Goal: Task Accomplishment & Management: Manage account settings

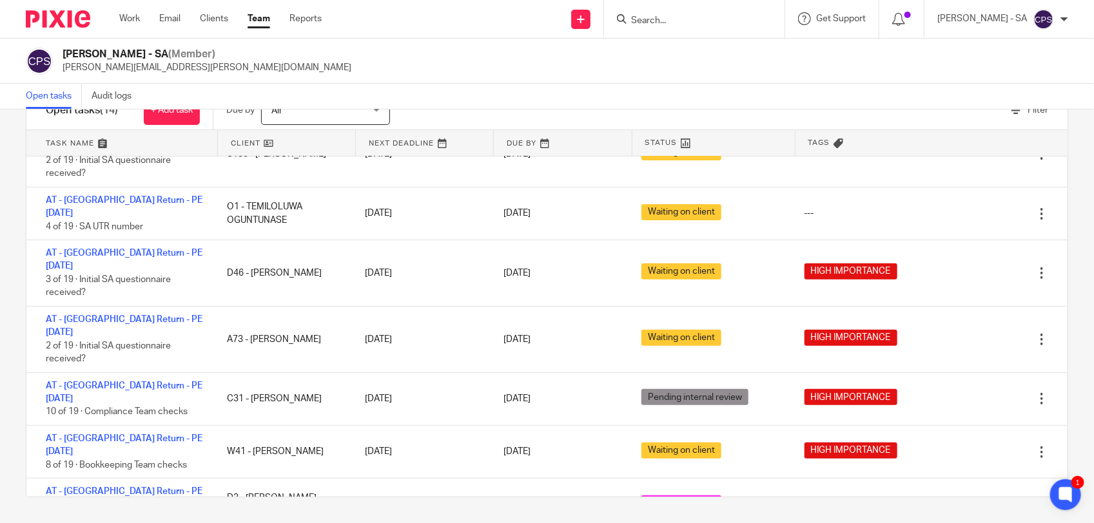
scroll to position [54, 0]
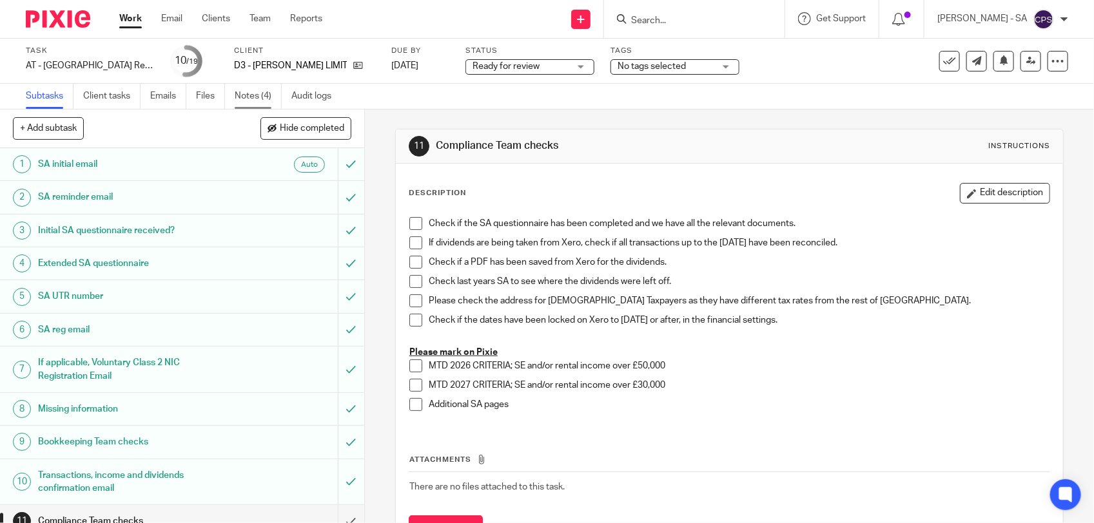
click at [257, 100] on link "Notes (4)" at bounding box center [258, 96] width 47 height 25
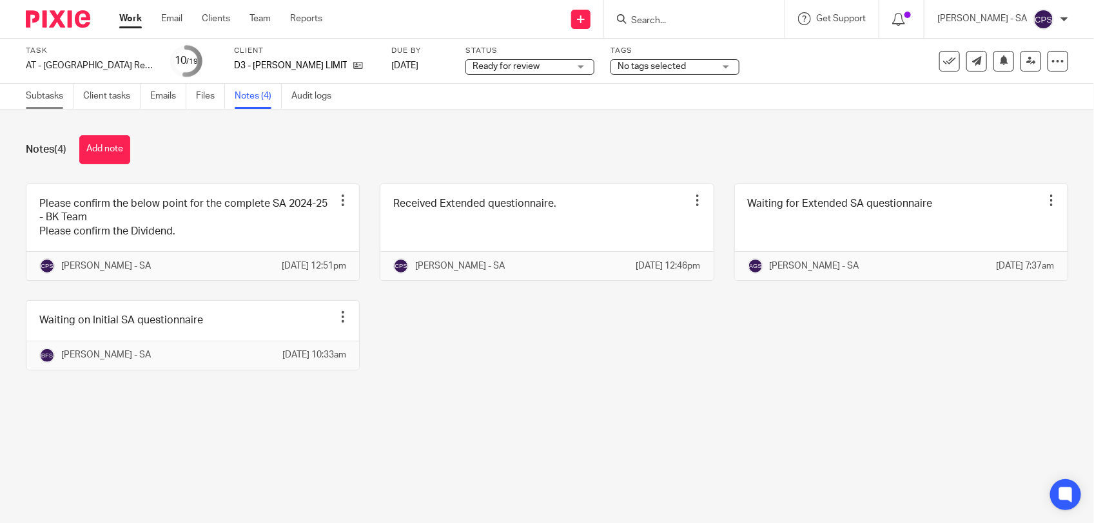
click at [55, 100] on link "Subtasks" at bounding box center [50, 96] width 48 height 25
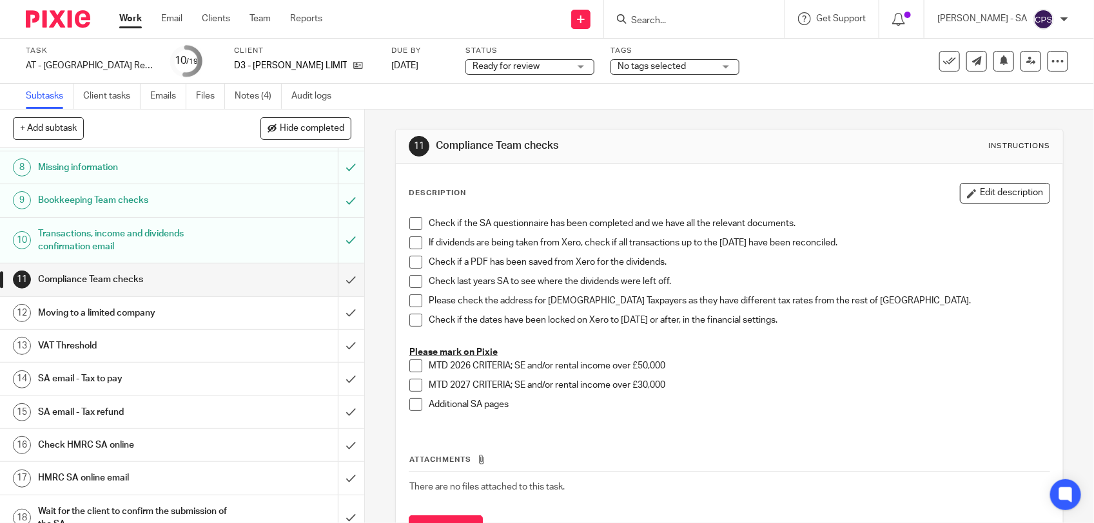
scroll to position [297, 0]
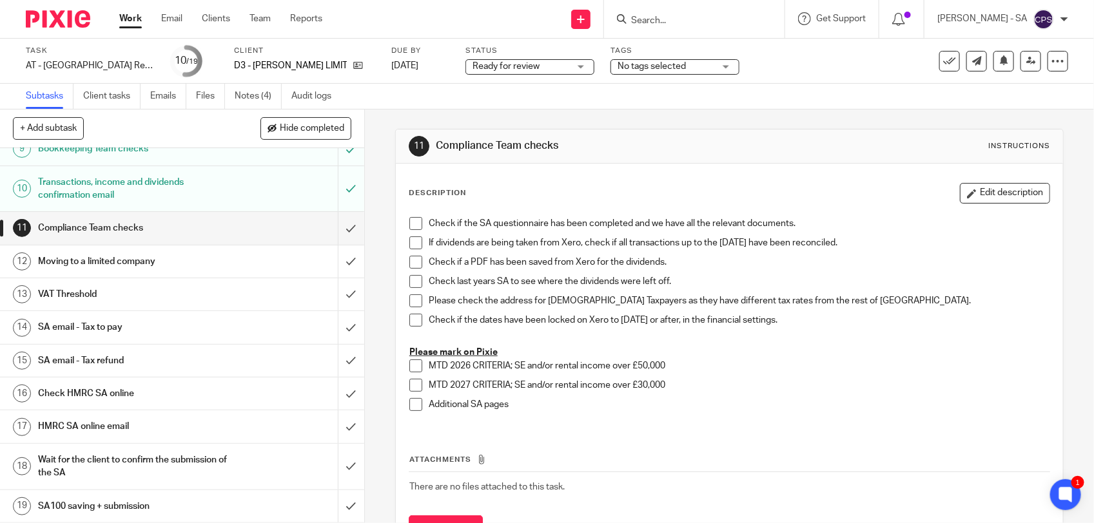
click at [520, 63] on span "Ready for review" at bounding box center [506, 66] width 67 height 9
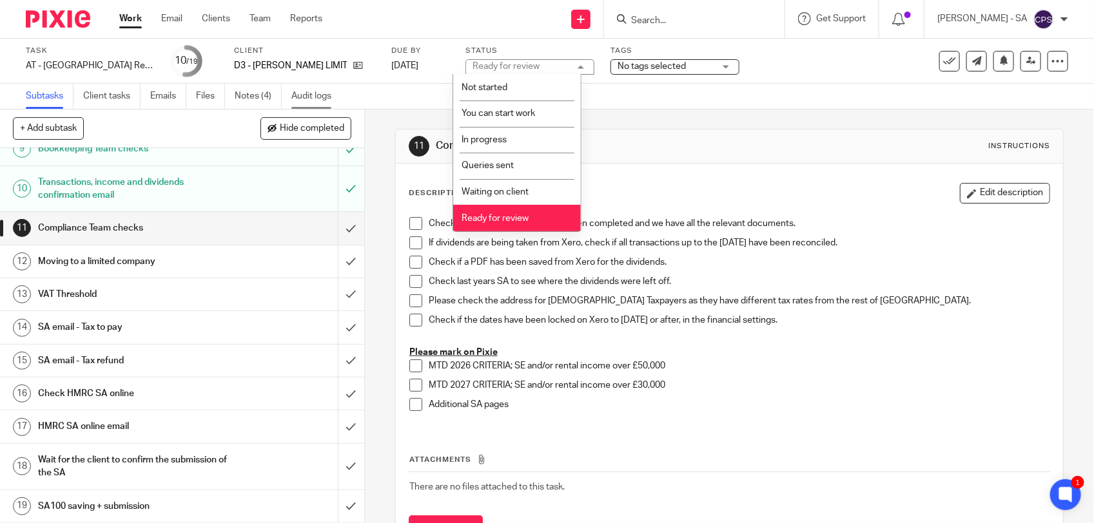
click at [300, 98] on link "Audit logs" at bounding box center [316, 96] width 50 height 25
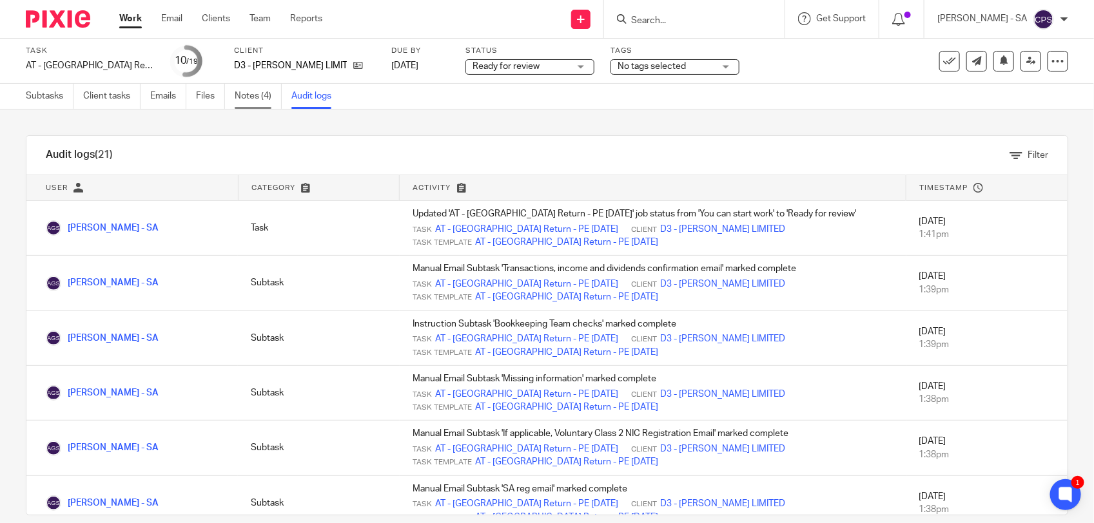
click at [263, 102] on link "Notes (4)" at bounding box center [258, 96] width 47 height 25
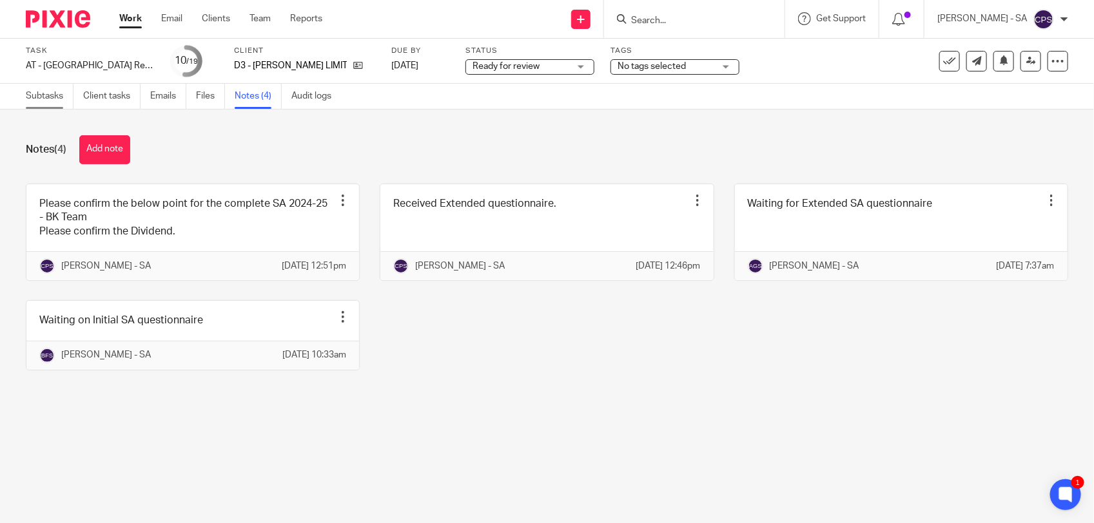
click at [46, 99] on link "Subtasks" at bounding box center [50, 96] width 48 height 25
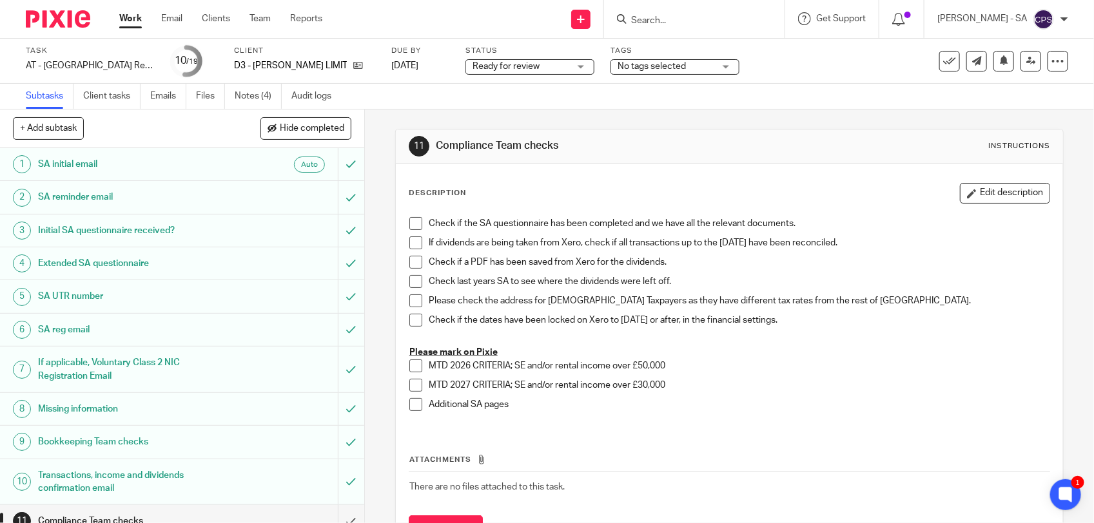
click at [512, 60] on span "Ready for review" at bounding box center [521, 67] width 97 height 14
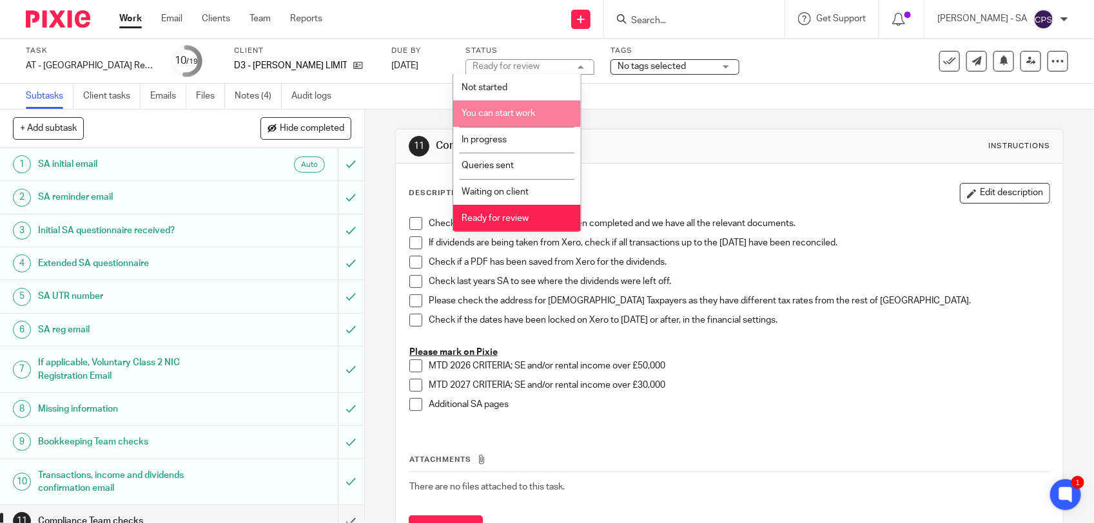
click at [527, 113] on span "You can start work" at bounding box center [498, 113] width 73 height 9
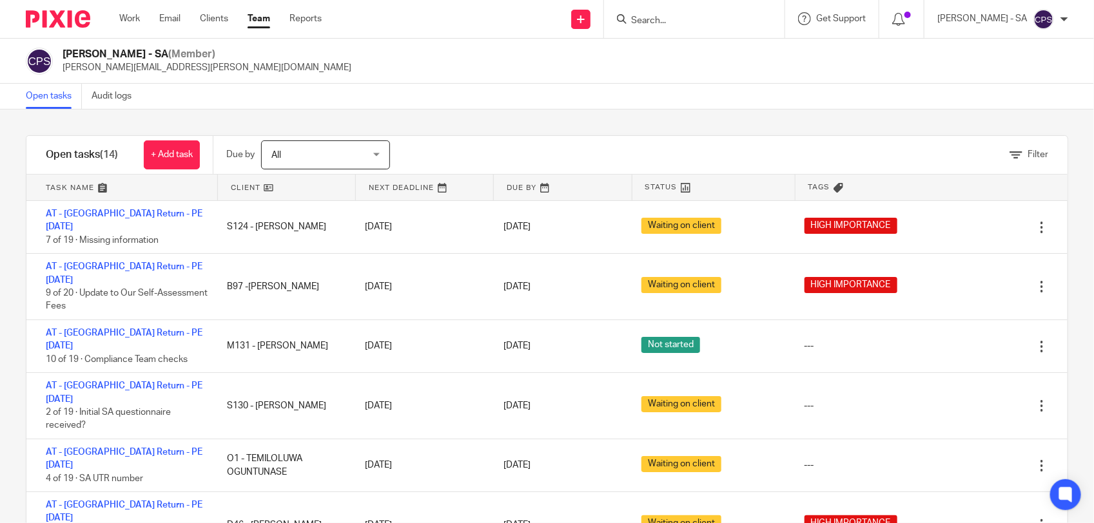
scroll to position [295, 0]
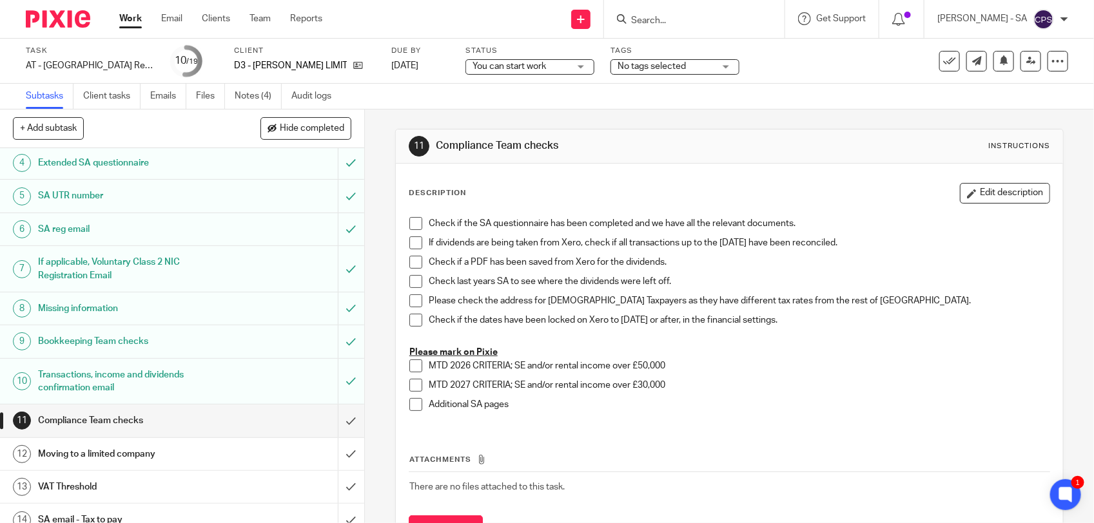
scroll to position [242, 0]
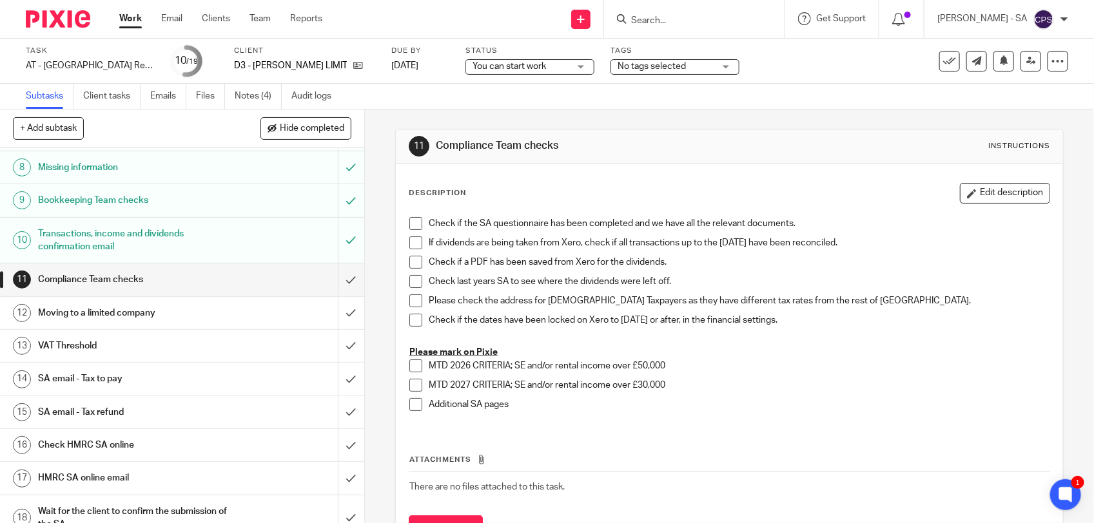
click at [128, 378] on h1 "SA email - Tax to pay" at bounding box center [133, 378] width 191 height 19
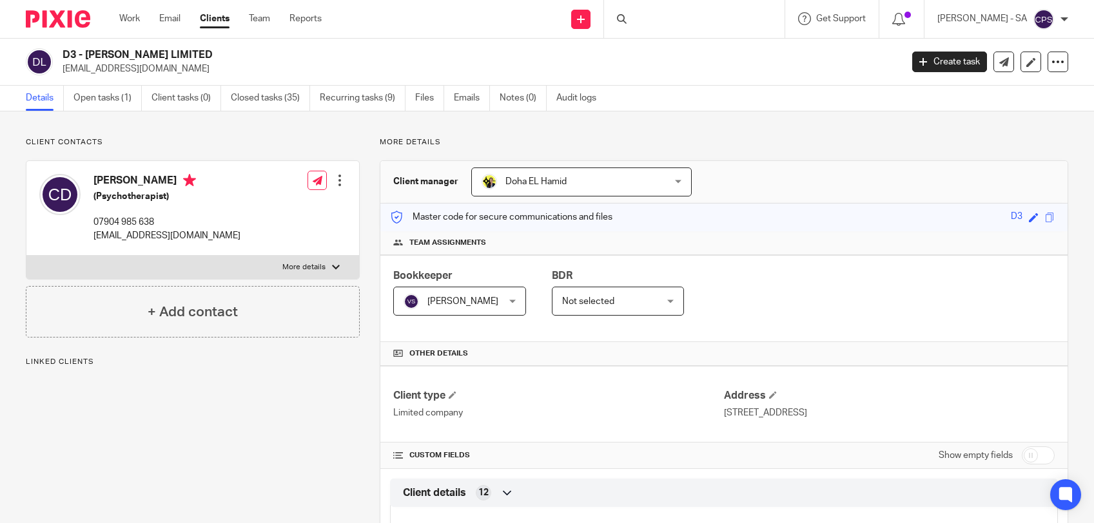
click at [111, 181] on h4 "[PERSON_NAME]" at bounding box center [166, 182] width 147 height 16
click at [111, 181] on h4 "Claire Deane" at bounding box center [166, 182] width 147 height 16
copy h4 "Claire"
click at [105, 179] on h4 "Claire Deane" at bounding box center [166, 182] width 147 height 16
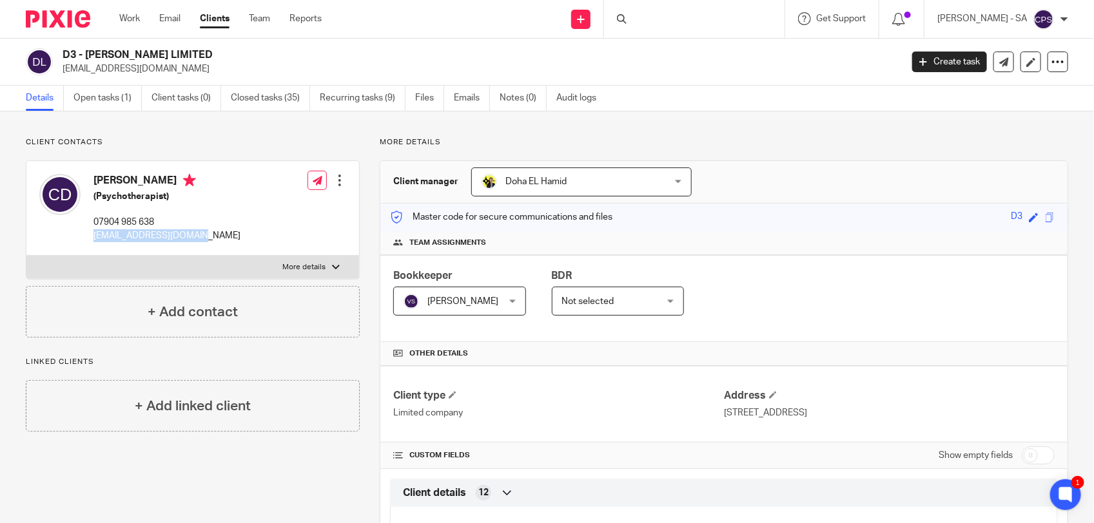
drag, startPoint x: 92, startPoint y: 236, endPoint x: 211, endPoint y: 240, distance: 119.3
click at [211, 240] on div "Claire Deane (Psychotherapist) 07904 985 638 clairemdeane@gmail.com Edit contac…" at bounding box center [192, 208] width 333 height 95
copy p "clairemdeane@gmail.com"
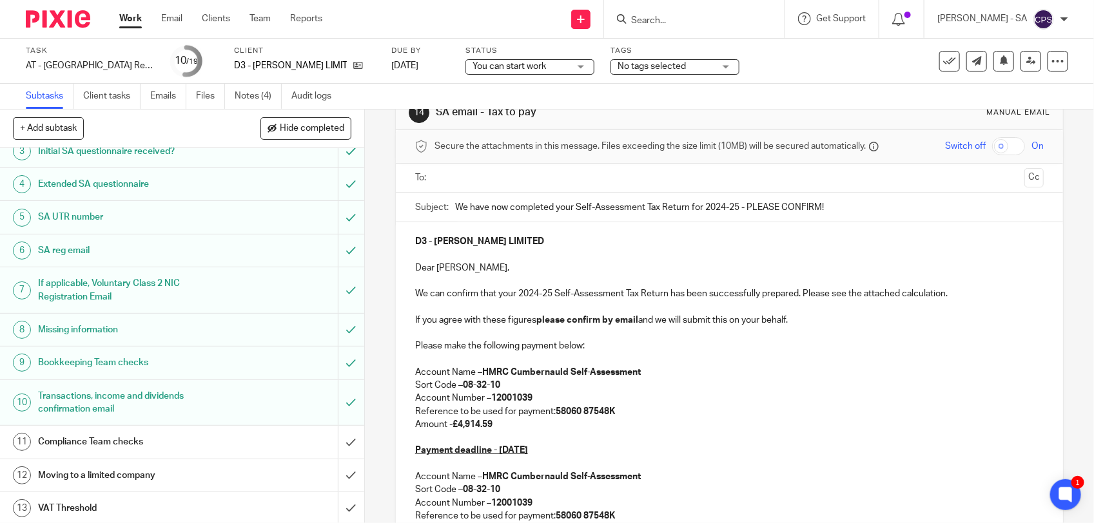
scroll to position [242, 0]
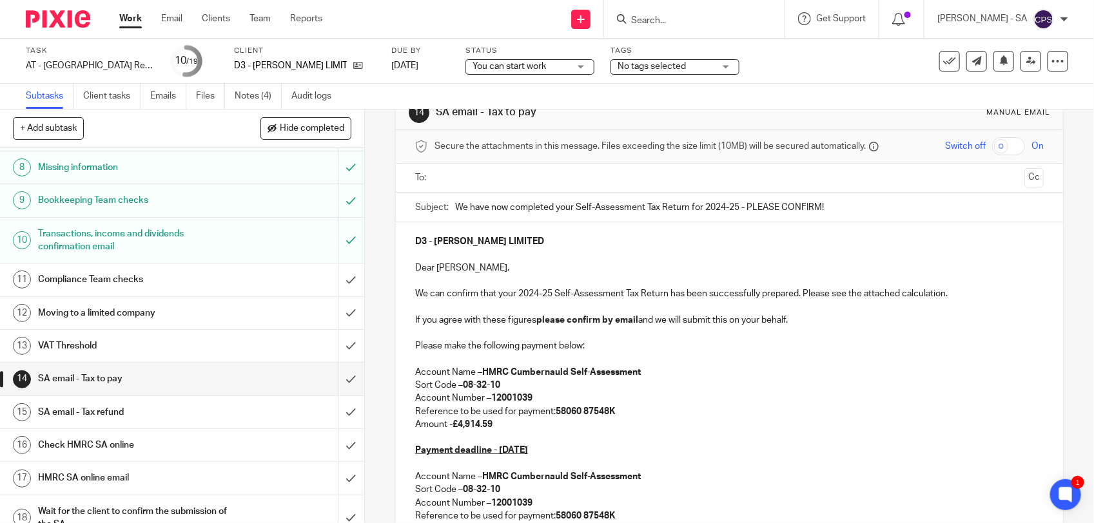
drag, startPoint x: 248, startPoint y: 97, endPoint x: 226, endPoint y: 122, distance: 34.3
click at [248, 97] on link "Notes (4)" at bounding box center [258, 96] width 47 height 25
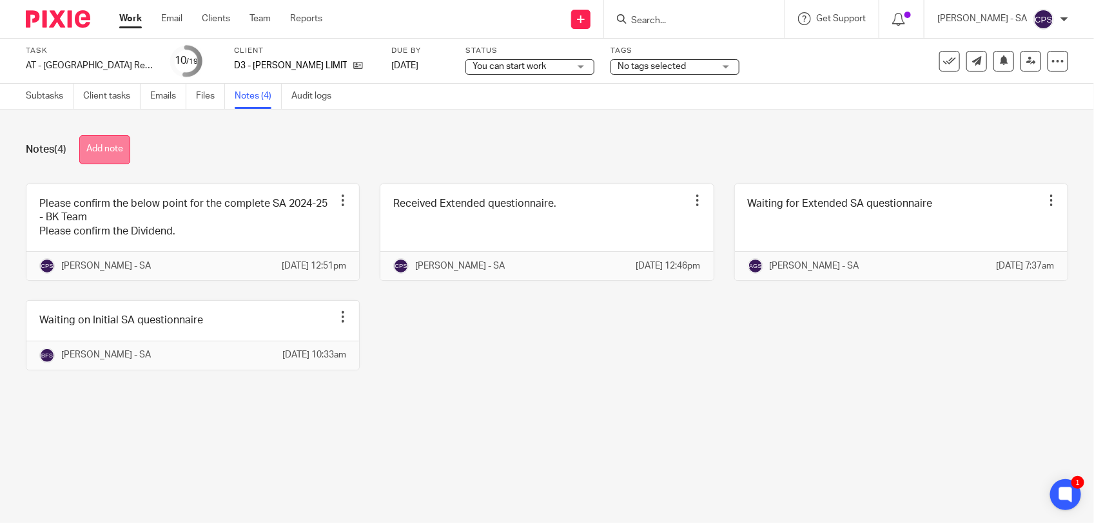
click at [97, 145] on button "Add note" at bounding box center [104, 149] width 51 height 29
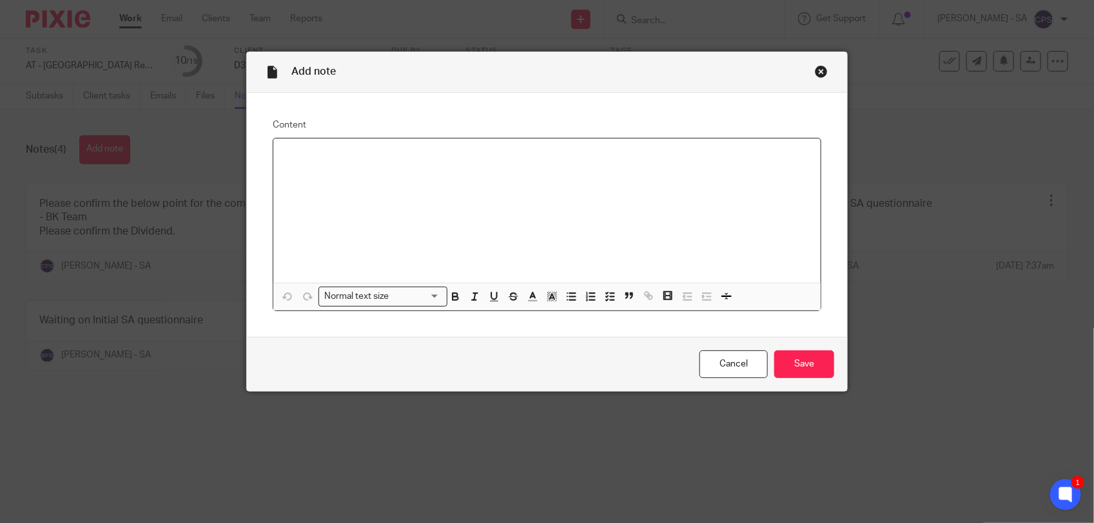
paste div
click at [327, 160] on p "Please check SA and send to the client." at bounding box center [547, 155] width 527 height 13
click at [808, 358] on input "Save" at bounding box center [804, 365] width 60 height 28
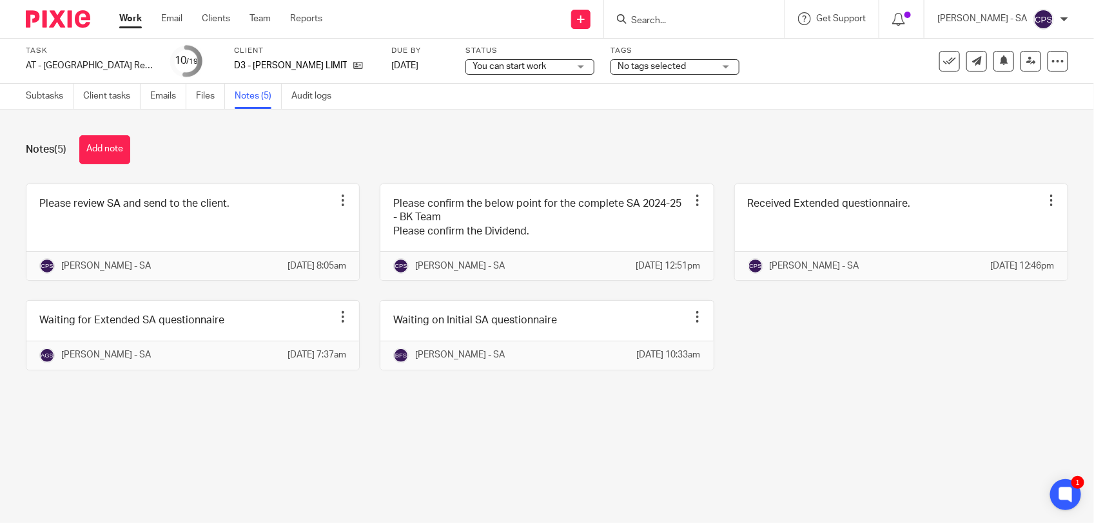
click at [527, 65] on span "You can start work" at bounding box center [509, 66] width 73 height 9
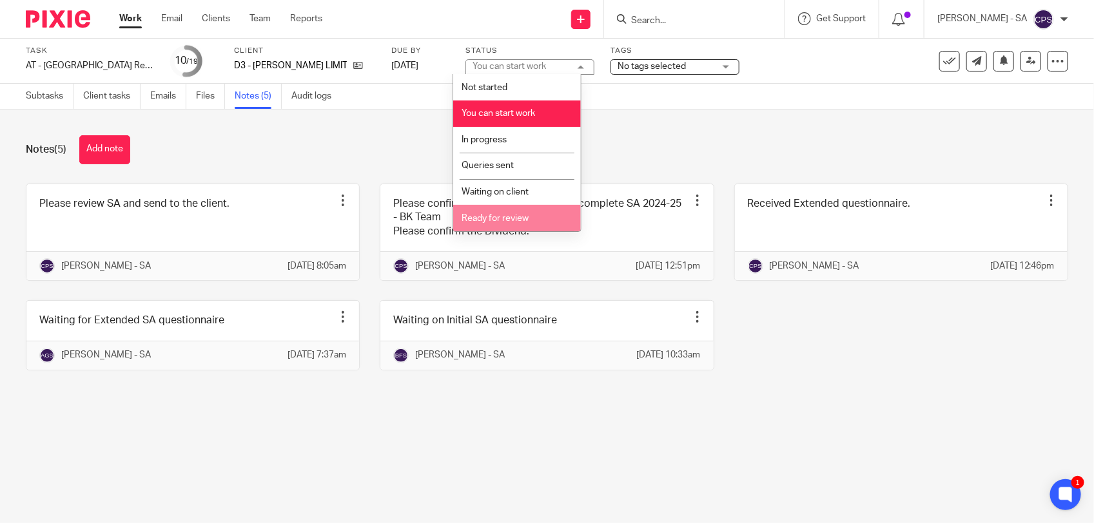
click at [495, 216] on span "Ready for review" at bounding box center [495, 218] width 67 height 9
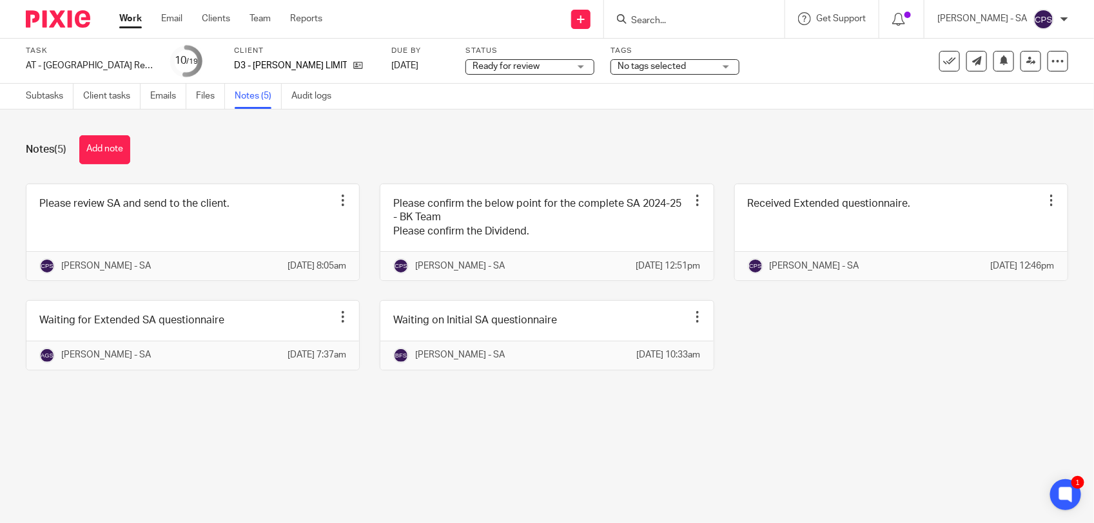
click at [645, 142] on div "Notes (5) Add note" at bounding box center [547, 149] width 1042 height 29
click at [1026, 59] on icon at bounding box center [1031, 61] width 10 height 10
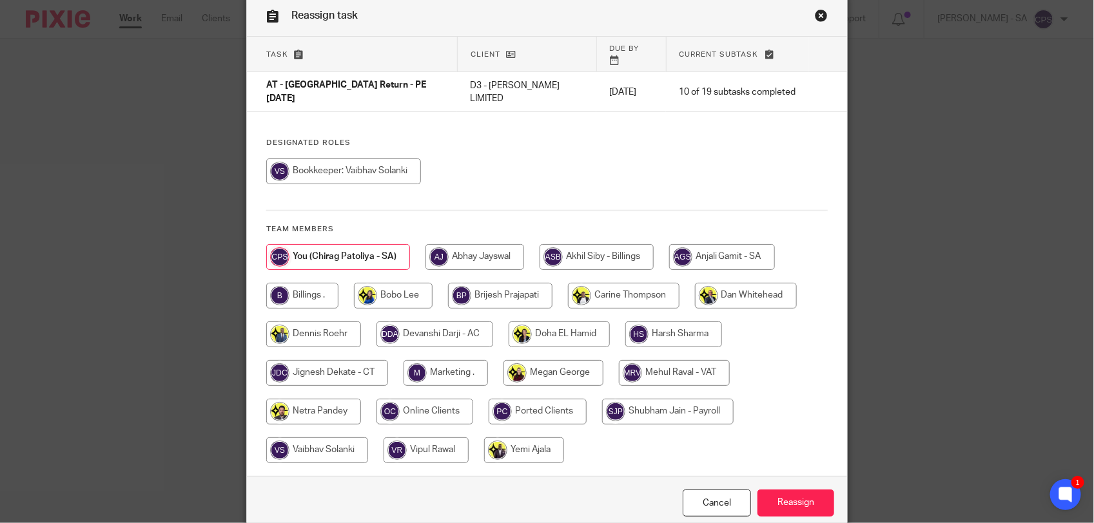
scroll to position [81, 0]
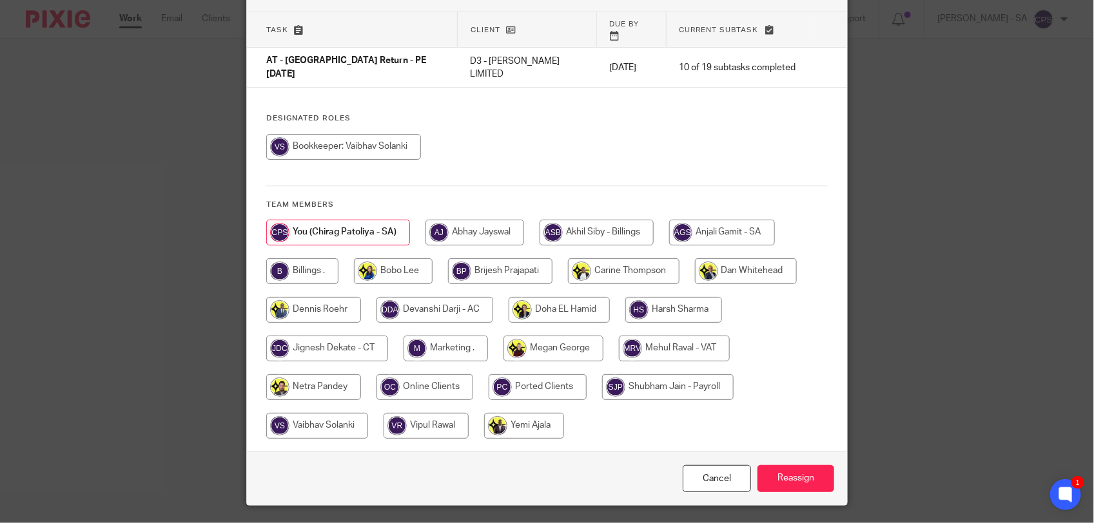
click at [293, 375] on input "radio" at bounding box center [313, 388] width 95 height 26
radio input "true"
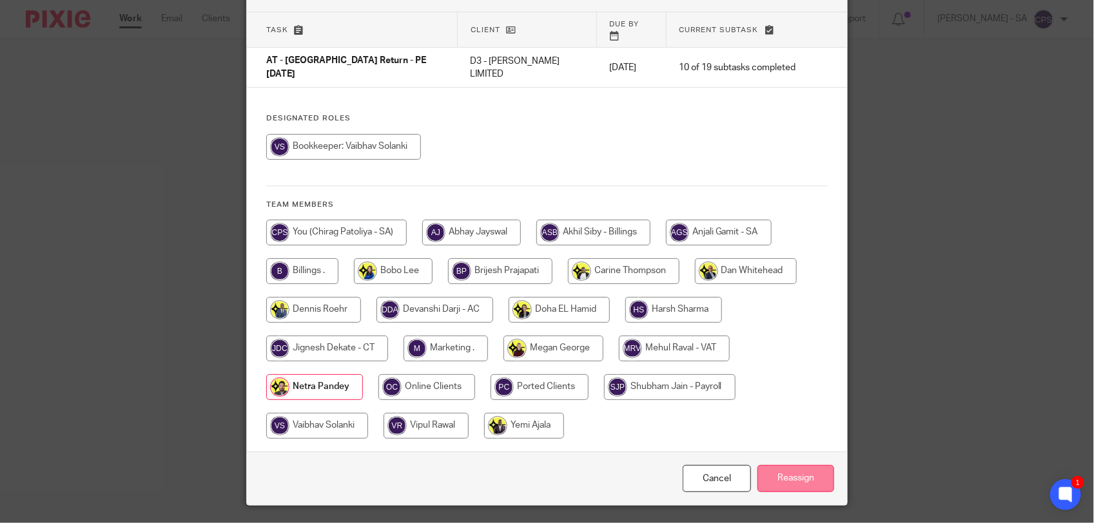
click at [790, 465] on input "Reassign" at bounding box center [795, 479] width 77 height 28
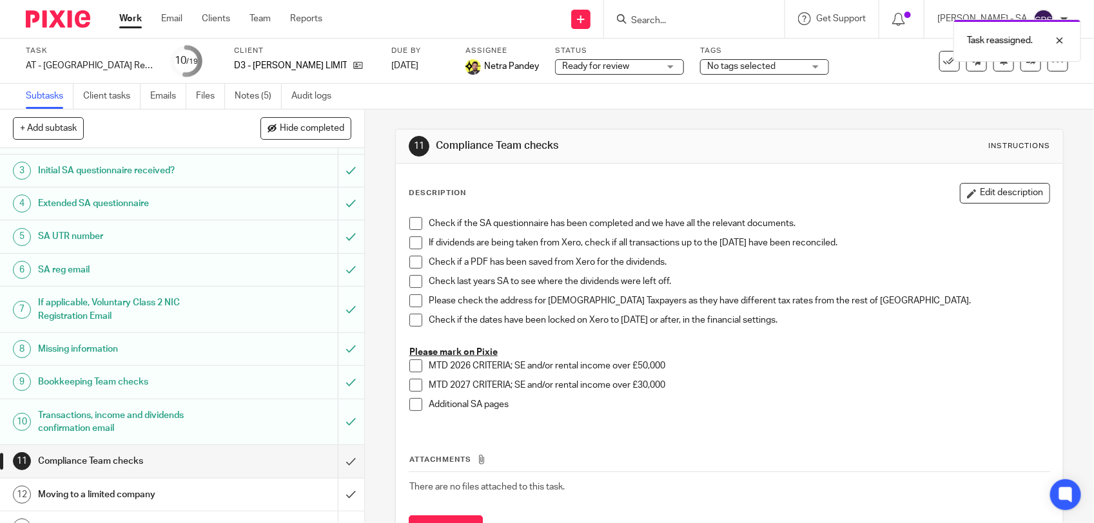
scroll to position [242, 0]
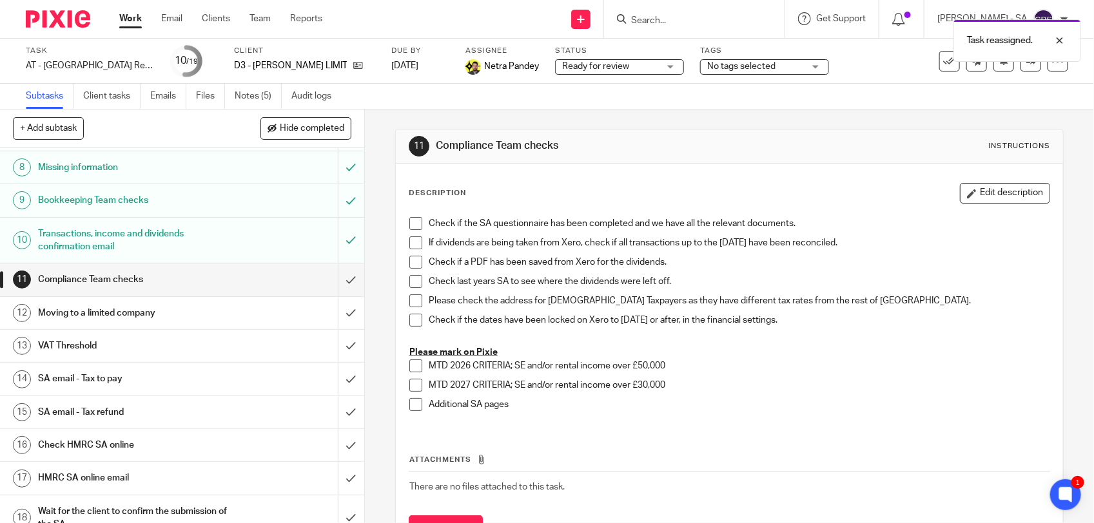
click at [142, 382] on h1 "SA email - Tax to pay" at bounding box center [133, 378] width 191 height 19
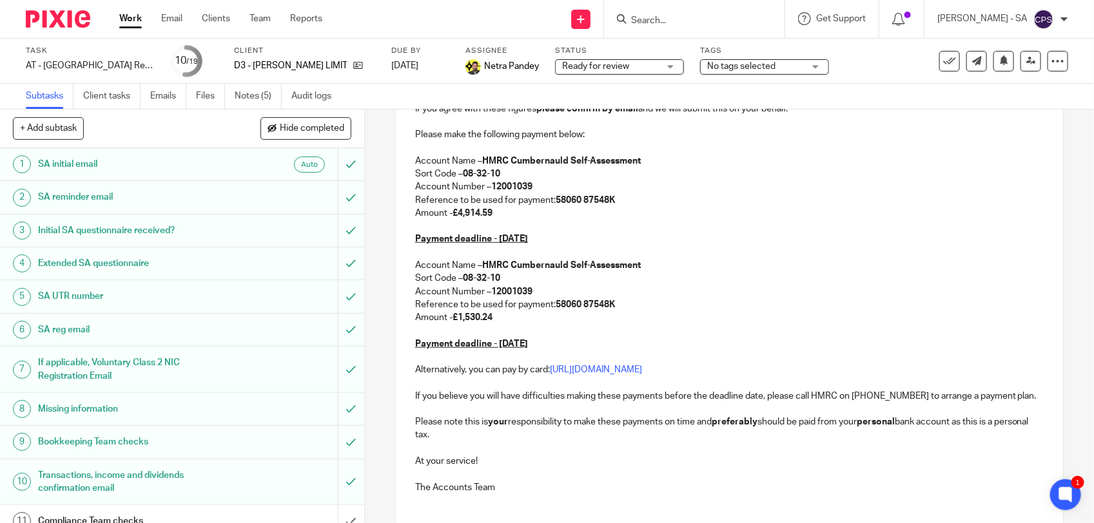
scroll to position [356, 0]
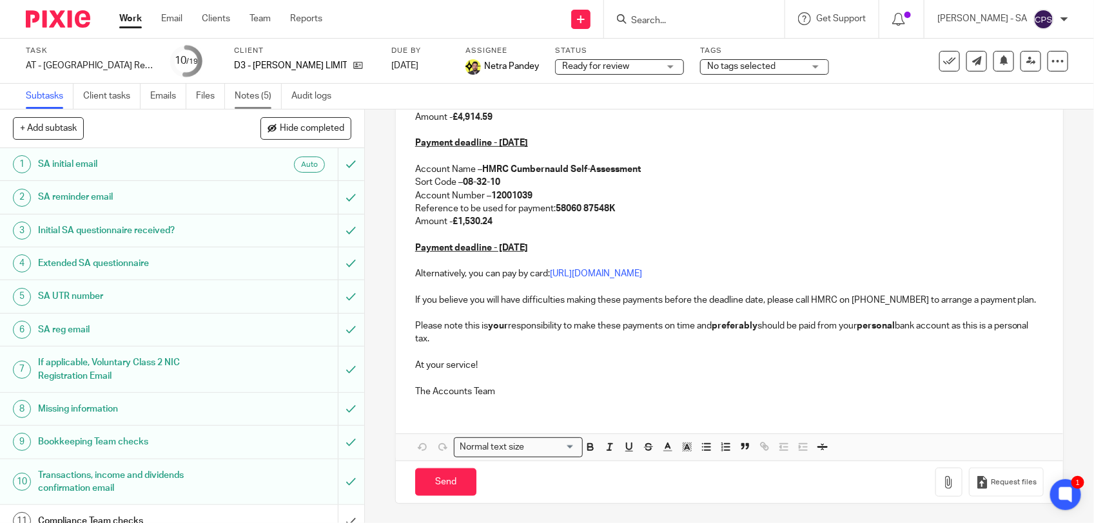
click at [247, 95] on link "Notes (5)" at bounding box center [258, 96] width 47 height 25
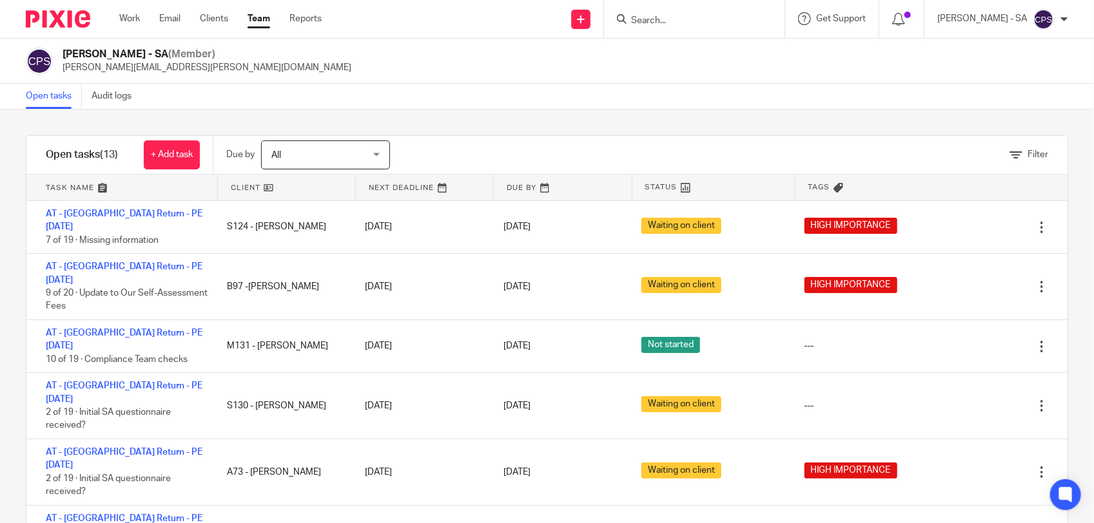
click at [701, 19] on input "Search" at bounding box center [688, 21] width 116 height 12
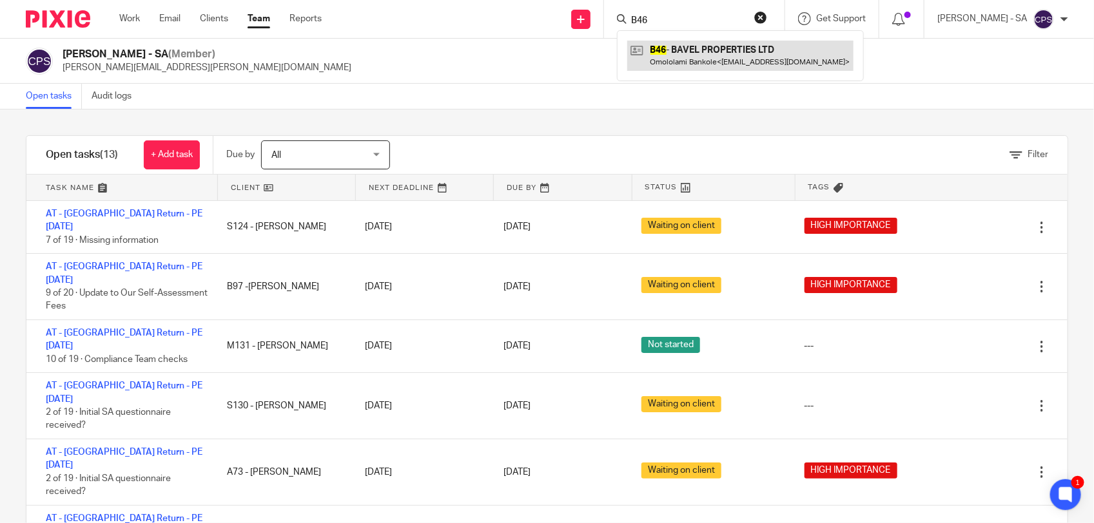
type input "B46"
click at [707, 48] on link at bounding box center [740, 56] width 226 height 30
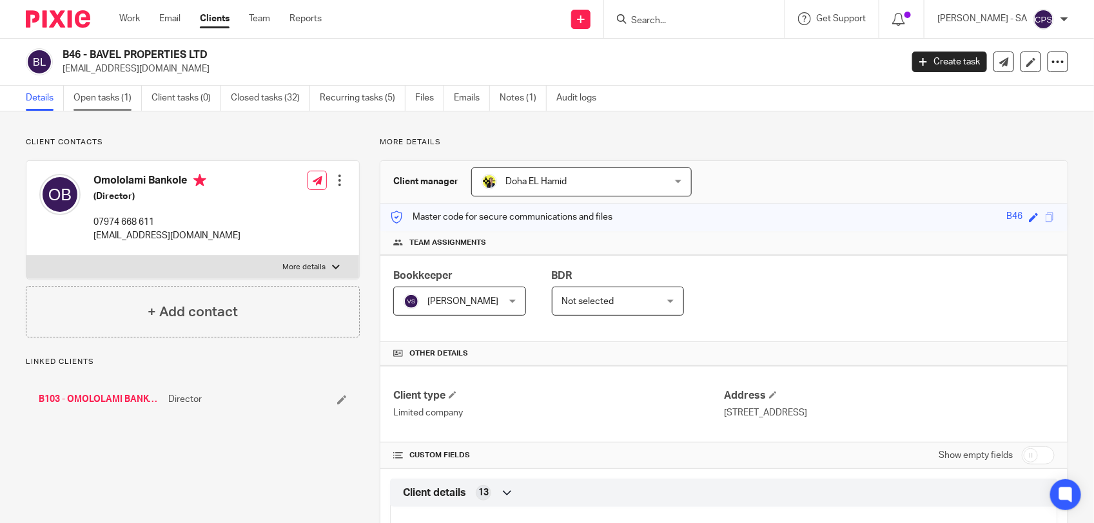
click at [117, 103] on link "Open tasks (1)" at bounding box center [107, 98] width 68 height 25
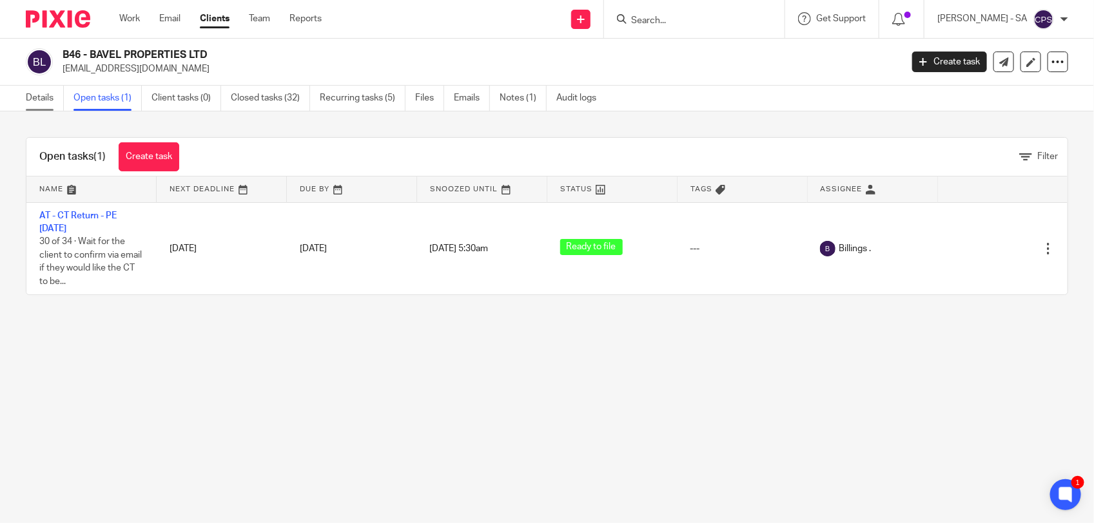
click at [39, 101] on link "Details" at bounding box center [45, 98] width 38 height 25
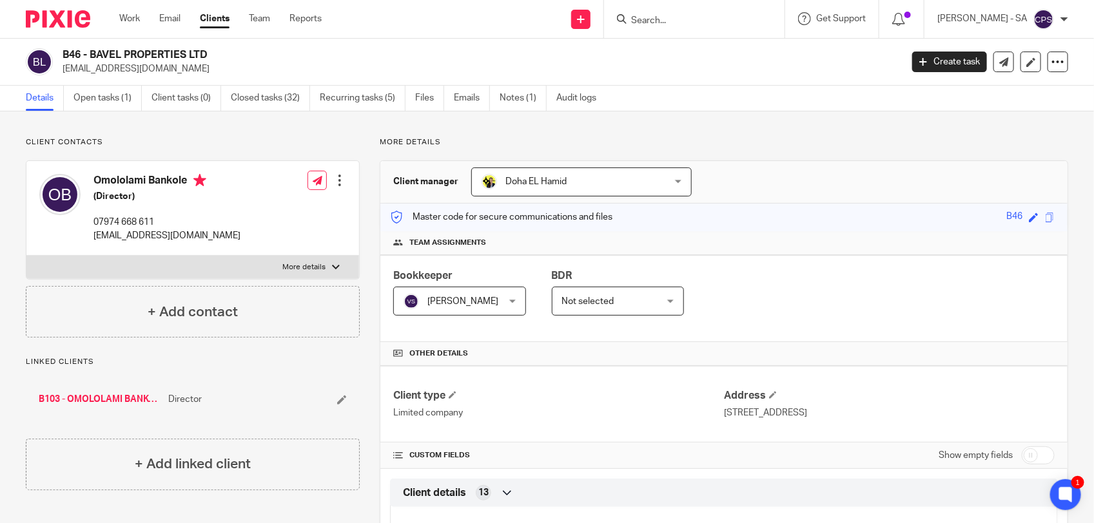
click at [676, 15] on input "Search" at bounding box center [688, 21] width 116 height 12
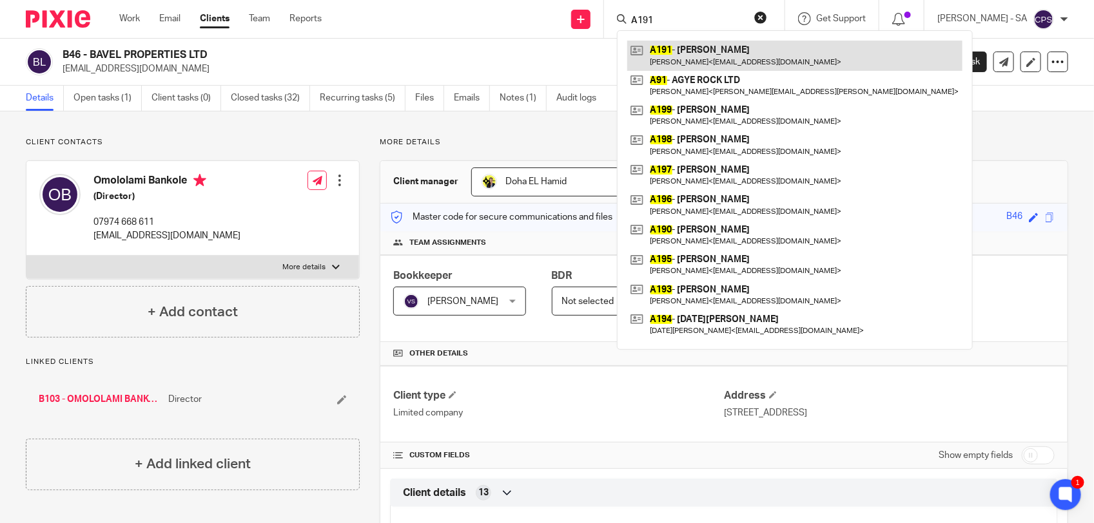
type input "A191"
click at [685, 46] on link at bounding box center [794, 56] width 335 height 30
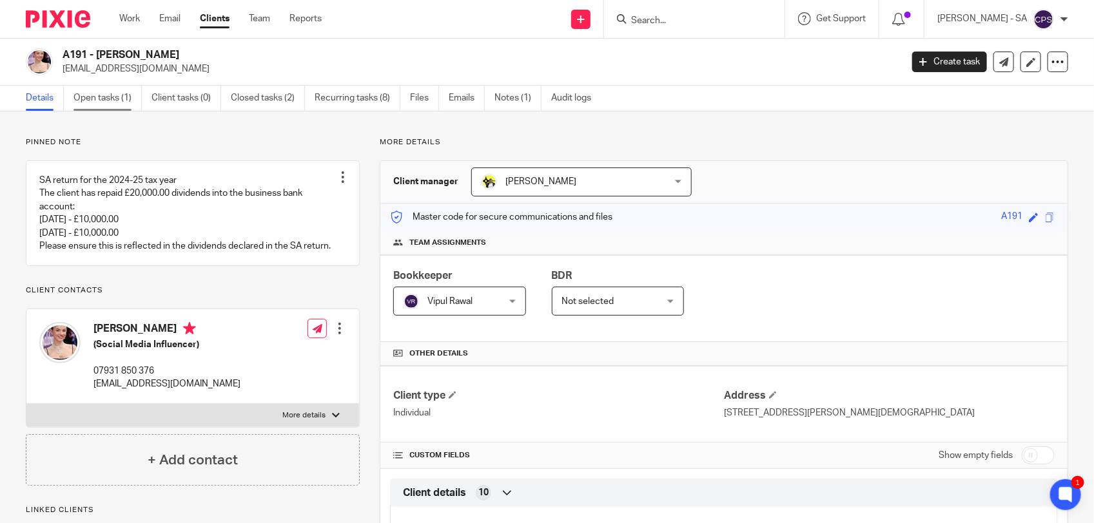
click at [110, 98] on link "Open tasks (1)" at bounding box center [107, 98] width 68 height 25
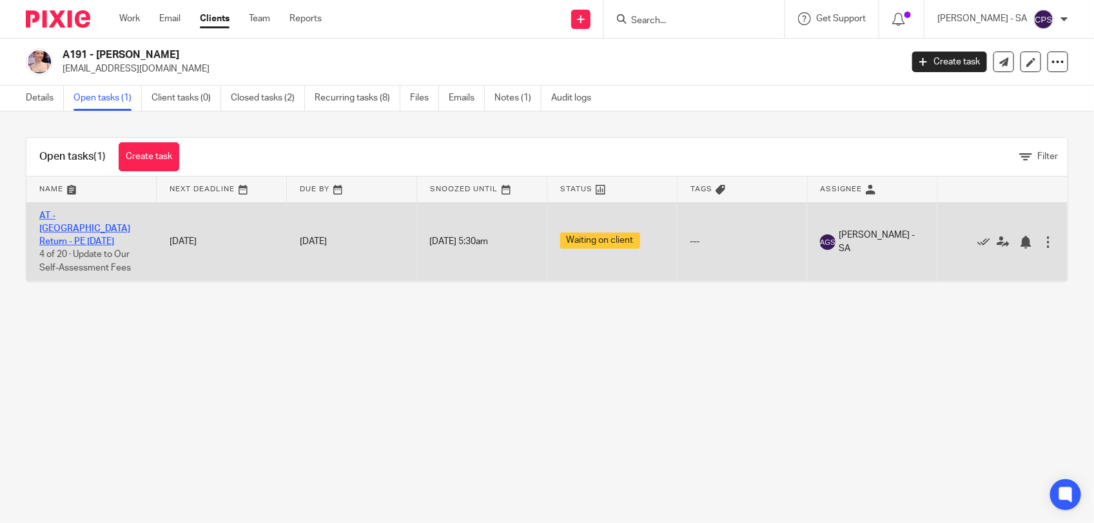
click at [85, 215] on link "AT - [GEOGRAPHIC_DATA] Return - PE [DATE]" at bounding box center [84, 228] width 91 height 35
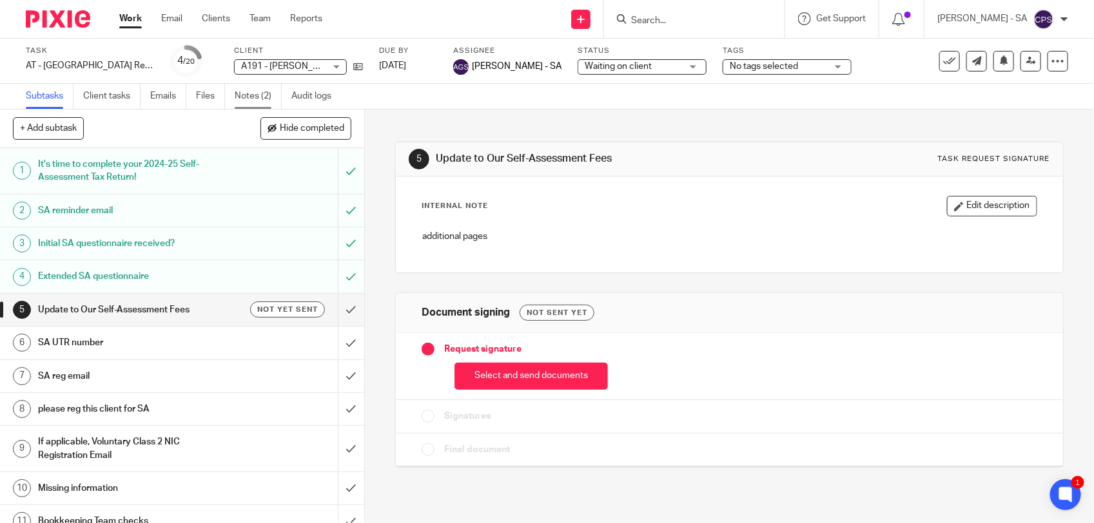
click at [260, 97] on link "Notes (2)" at bounding box center [258, 96] width 47 height 25
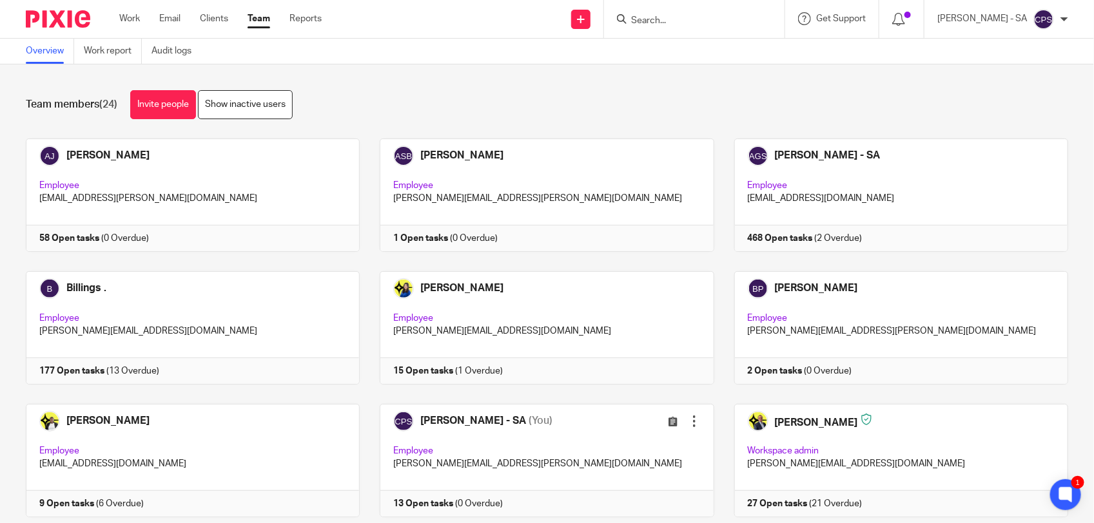
click at [698, 24] on input "Search" at bounding box center [688, 21] width 116 height 12
type input "E69"
click at [705, 50] on link at bounding box center [736, 56] width 218 height 30
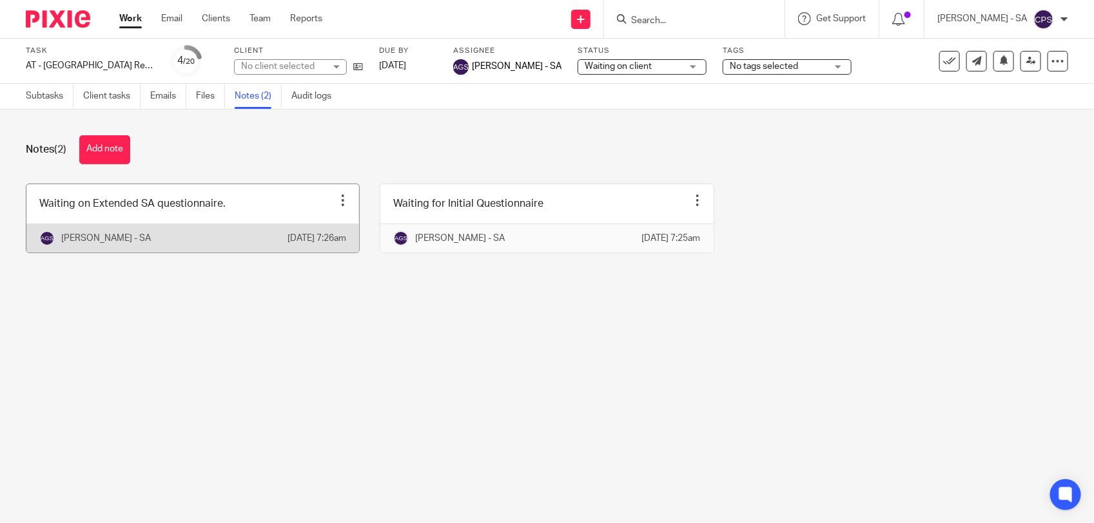
click at [246, 217] on link at bounding box center [192, 218] width 333 height 68
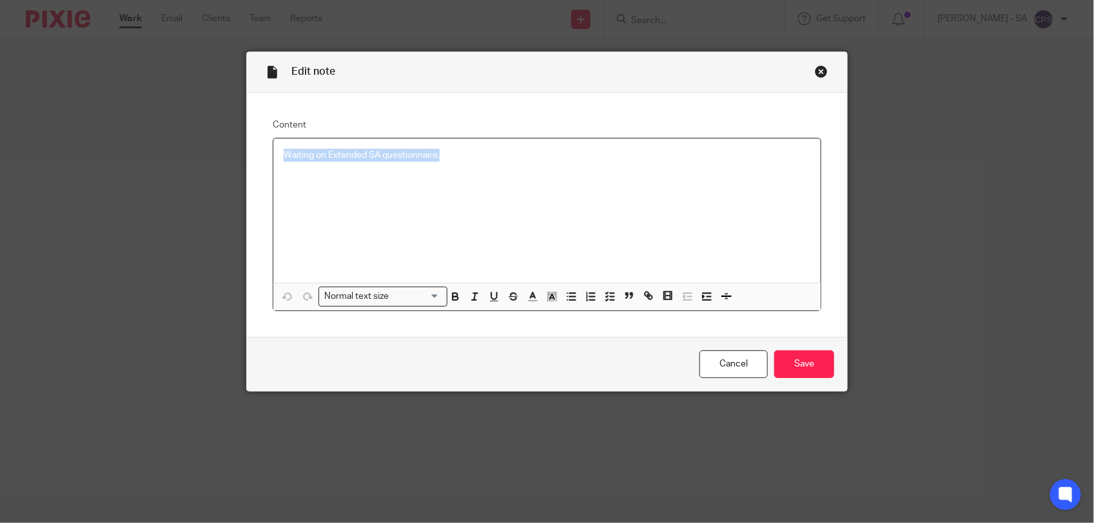
drag, startPoint x: 278, startPoint y: 158, endPoint x: 559, endPoint y: 179, distance: 281.2
click at [559, 179] on div "Waiting on Extended SA questionnaire." at bounding box center [546, 211] width 547 height 144
click at [608, 295] on icon "button" at bounding box center [610, 297] width 12 height 12
click at [284, 153] on span at bounding box center [290, 155] width 13 height 13
click at [798, 366] on input "Save" at bounding box center [804, 365] width 60 height 28
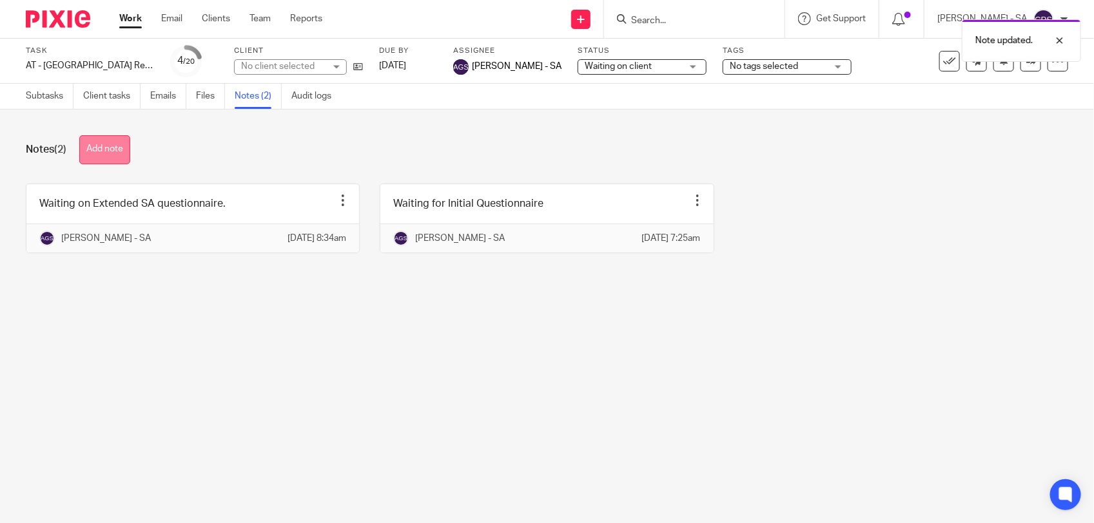
click at [104, 144] on button "Add note" at bounding box center [104, 149] width 51 height 29
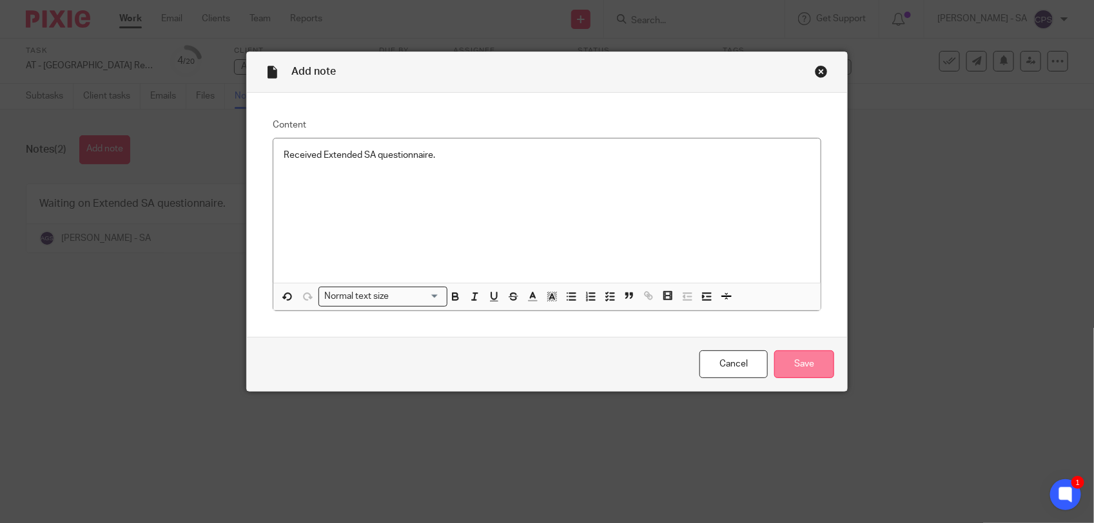
click at [790, 366] on input "Save" at bounding box center [804, 365] width 60 height 28
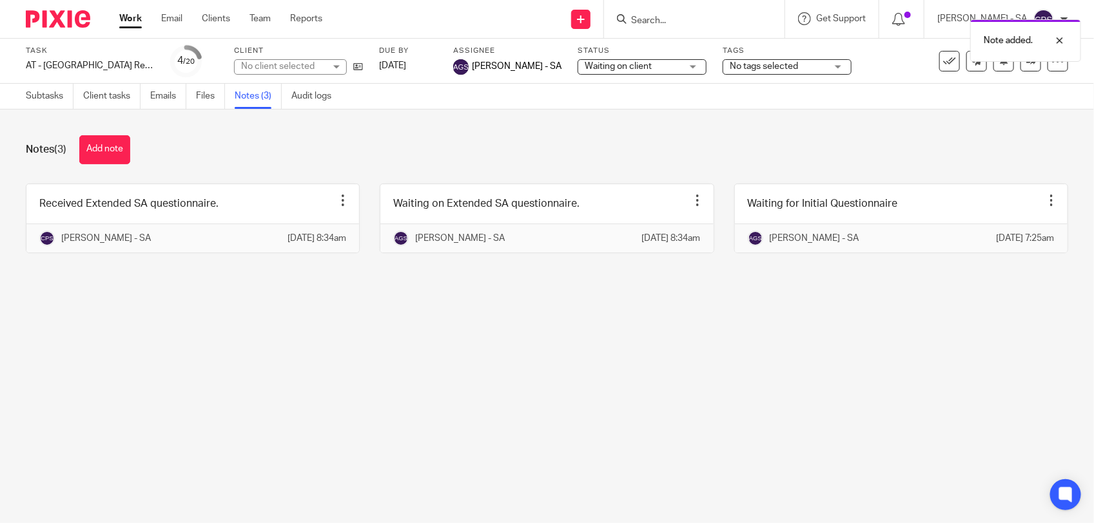
click at [585, 66] on span "Waiting on client" at bounding box center [618, 66] width 67 height 9
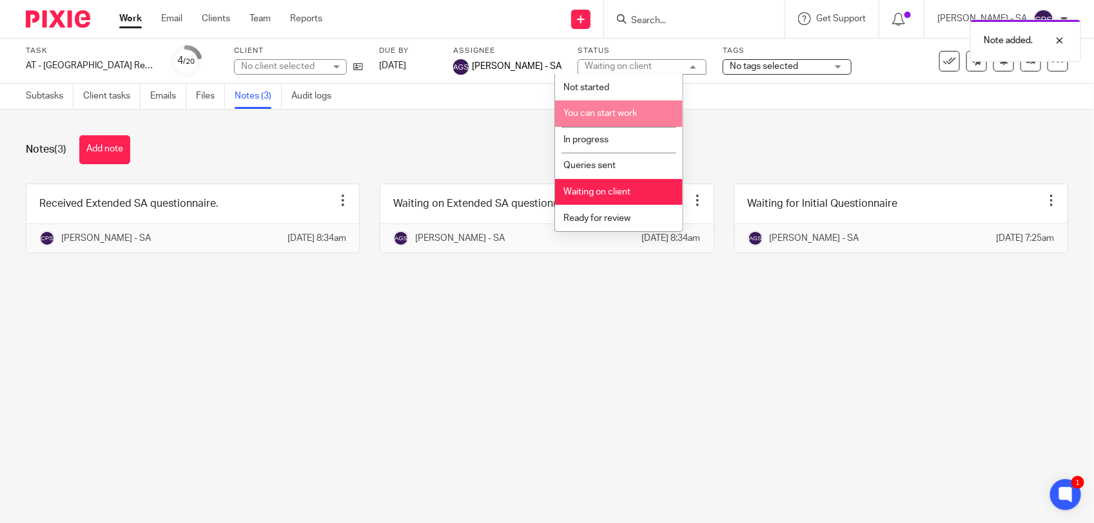
click at [620, 119] on li "You can start work" at bounding box center [619, 114] width 128 height 26
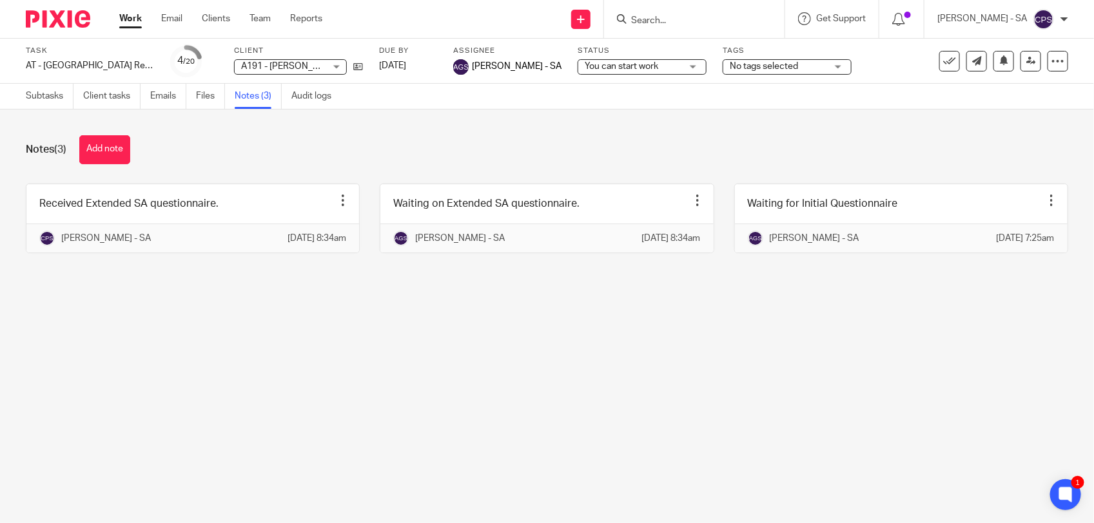
click at [485, 344] on main "Task AT - [GEOGRAPHIC_DATA] Return - PE [DATE] Save AT - [GEOGRAPHIC_DATA] Retu…" at bounding box center [547, 261] width 1094 height 523
click at [52, 101] on link "Subtasks" at bounding box center [50, 96] width 48 height 25
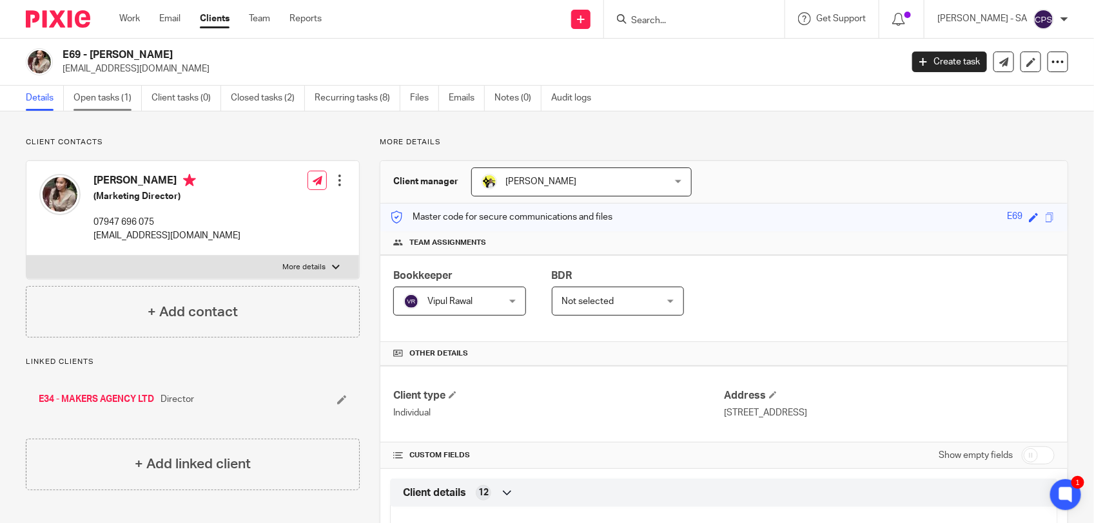
click at [104, 91] on link "Open tasks (1)" at bounding box center [107, 98] width 68 height 25
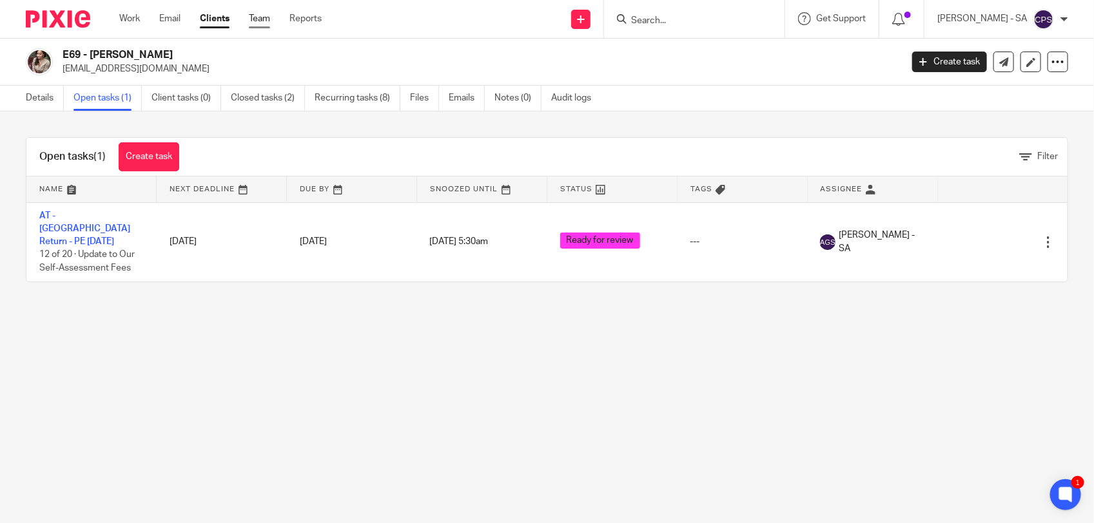
click at [257, 14] on link "Team" at bounding box center [259, 18] width 21 height 13
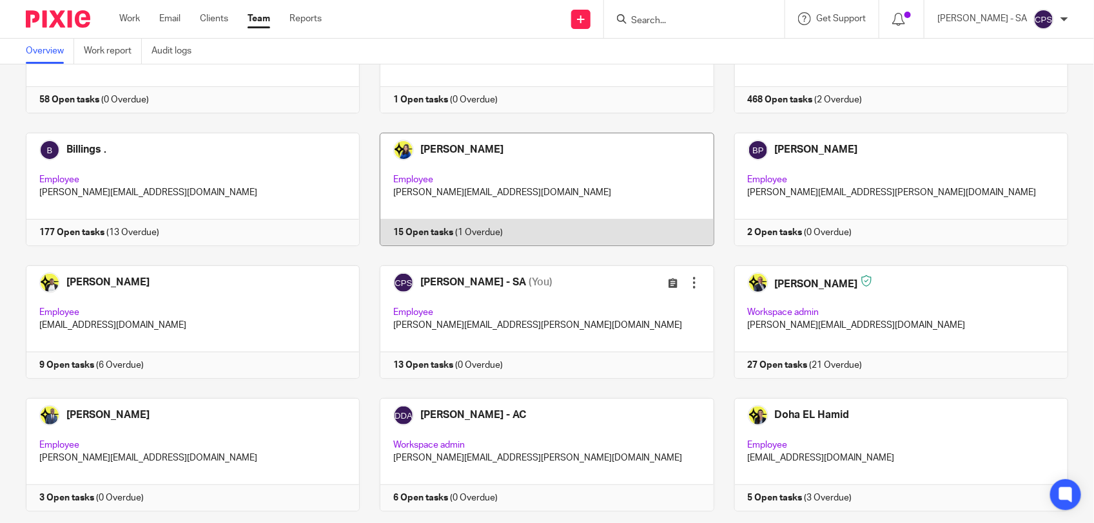
scroll to position [161, 0]
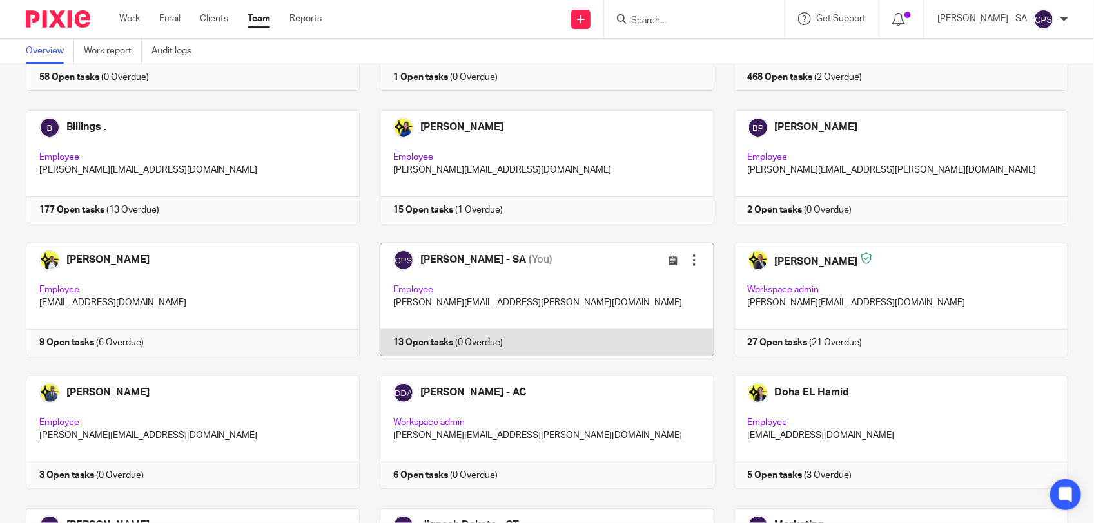
click at [582, 278] on link at bounding box center [537, 299] width 354 height 113
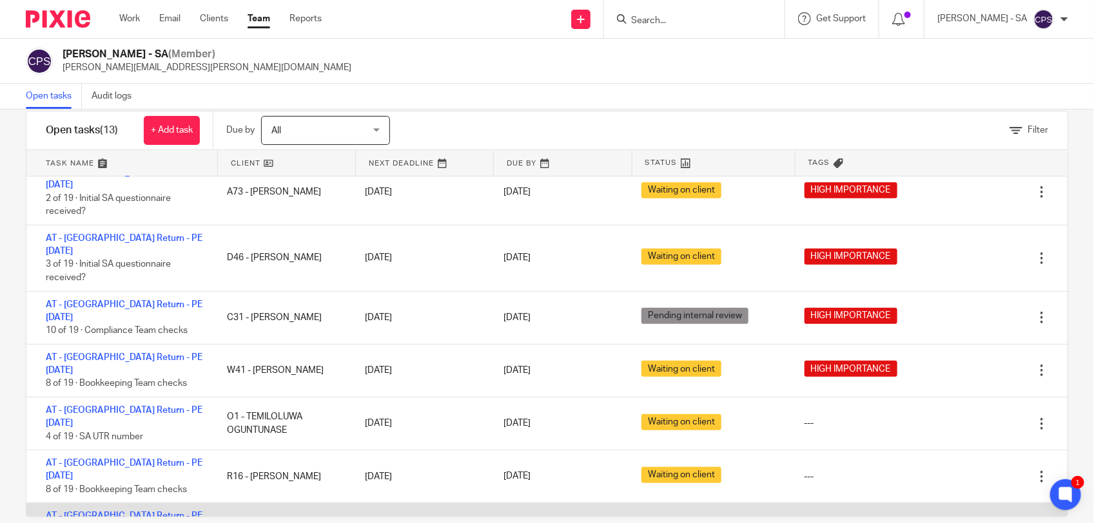
scroll to position [45, 0]
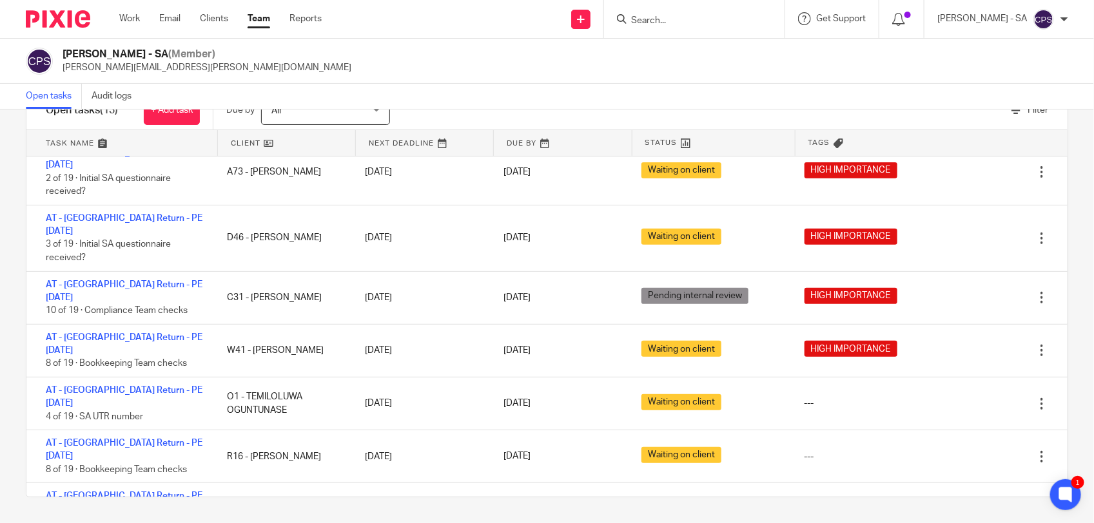
click at [666, 23] on input "Search" at bounding box center [688, 21] width 116 height 12
paste input "Victoria"
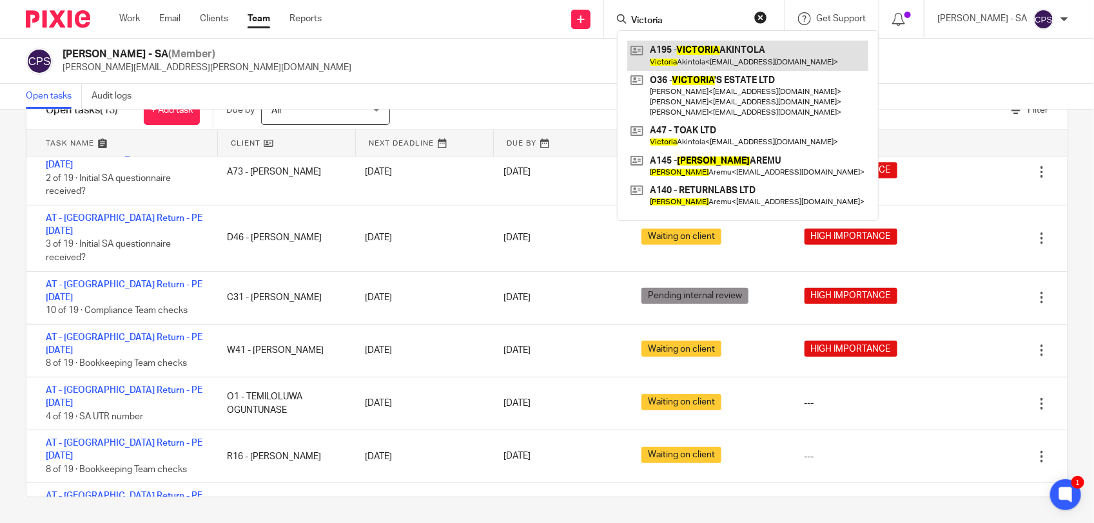
type input "Victoria"
click at [738, 55] on link at bounding box center [747, 56] width 241 height 30
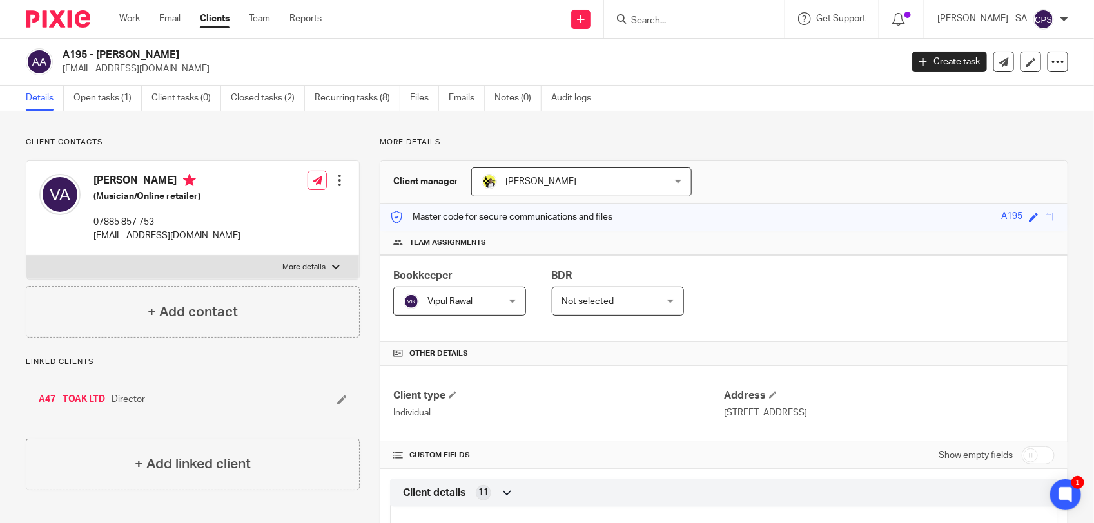
click at [687, 24] on input "Search" at bounding box center [688, 21] width 116 height 12
paste input "[PERSON_NAME]"
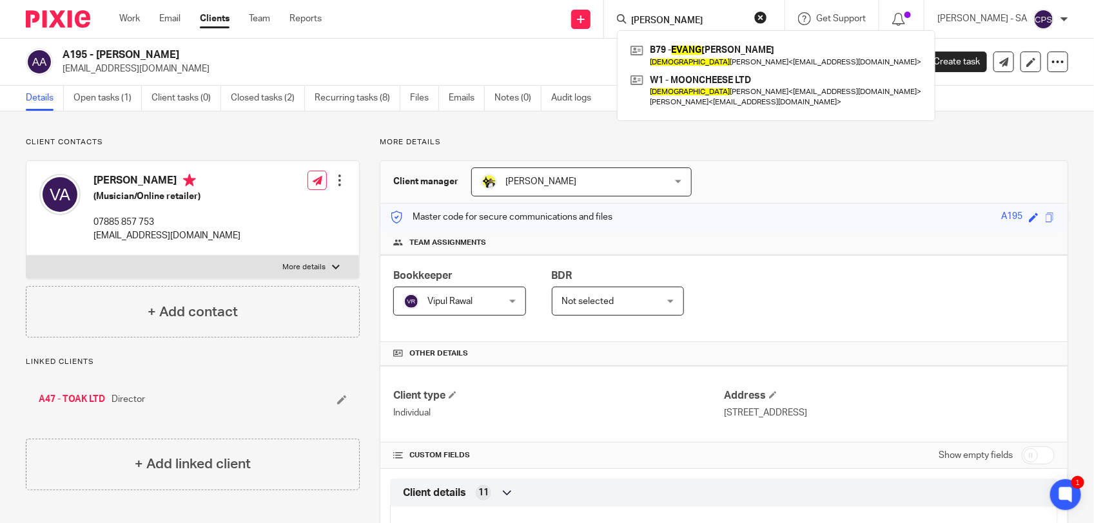
type input "[PERSON_NAME]"
drag, startPoint x: 678, startPoint y: 14, endPoint x: 572, endPoint y: 14, distance: 105.1
click at [572, 14] on div "Send new email Create task Add client Request signature Evans B79 - EVANG ELIA …" at bounding box center [717, 19] width 753 height 38
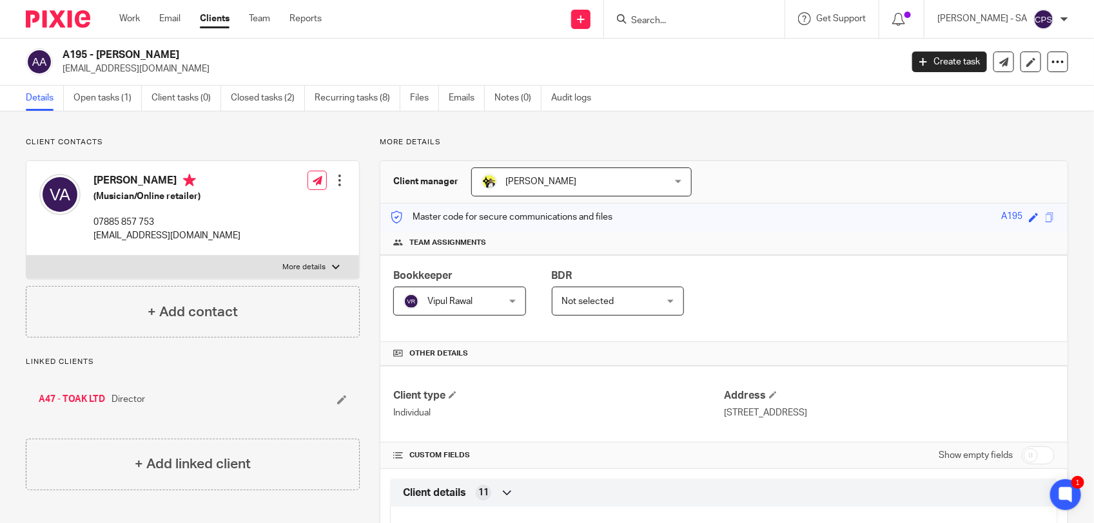
paste input "Seachange"
type input "Seachange"
click at [678, 17] on input "Search" at bounding box center [688, 21] width 116 height 12
paste input "wendy"
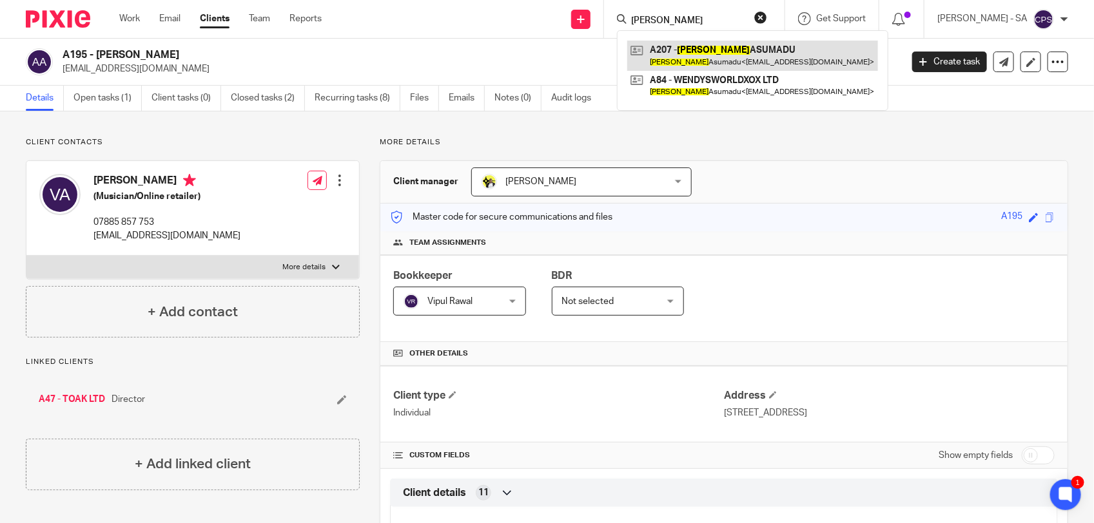
type input "wendy"
click at [681, 49] on link at bounding box center [752, 56] width 251 height 30
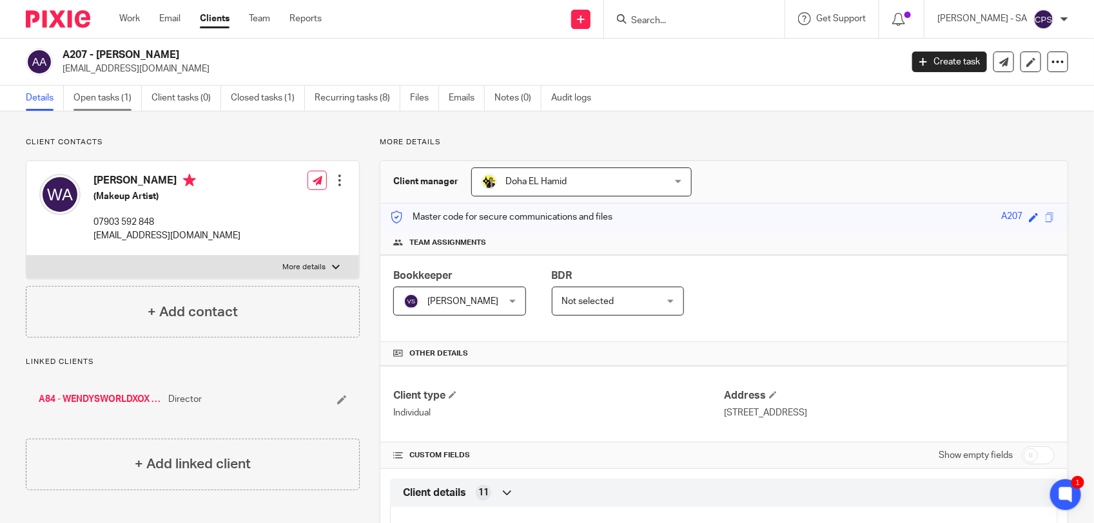
click at [81, 94] on link "Open tasks (1)" at bounding box center [107, 98] width 68 height 25
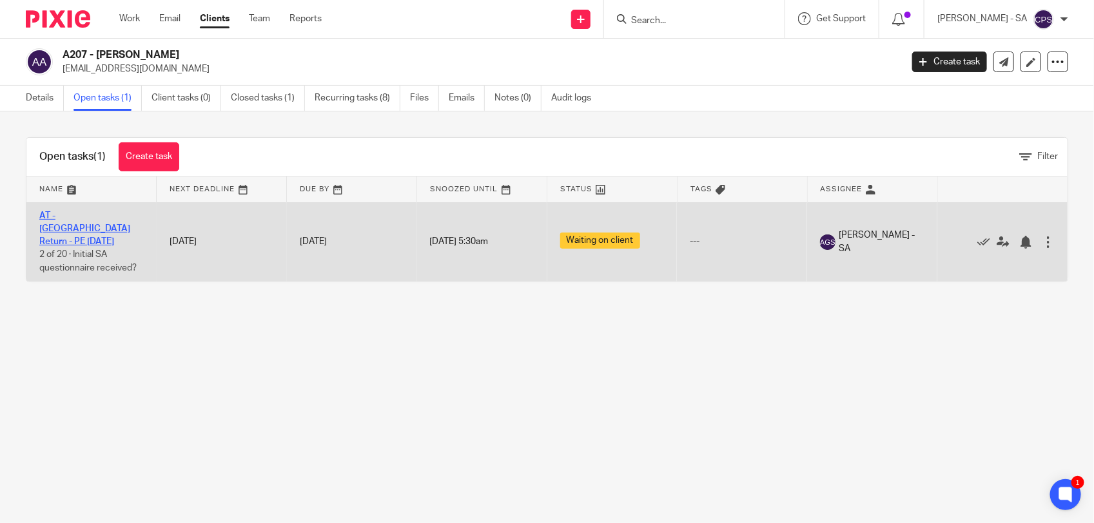
click at [91, 217] on link "AT - [GEOGRAPHIC_DATA] Return - PE [DATE]" at bounding box center [84, 228] width 91 height 35
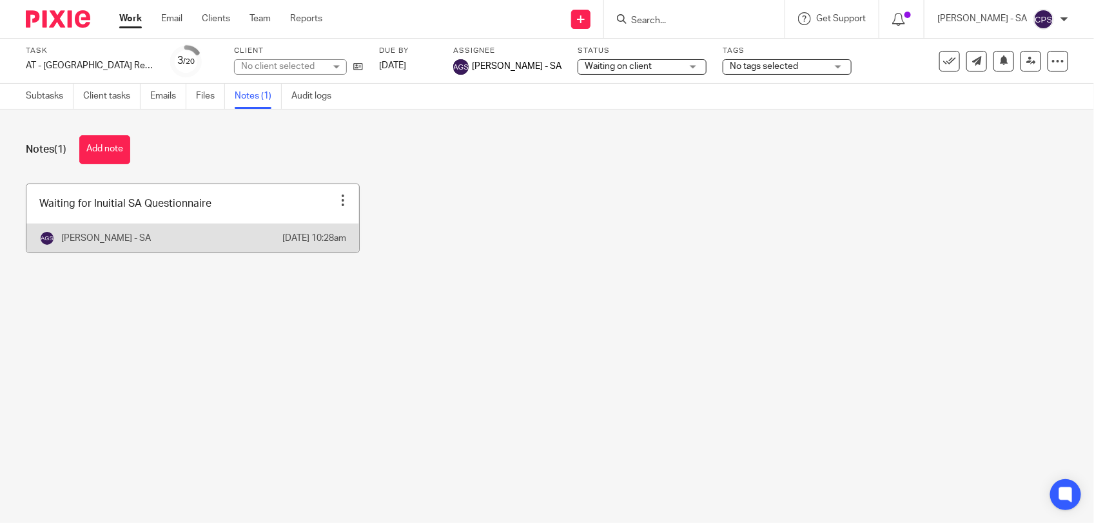
click at [259, 201] on link at bounding box center [192, 218] width 333 height 68
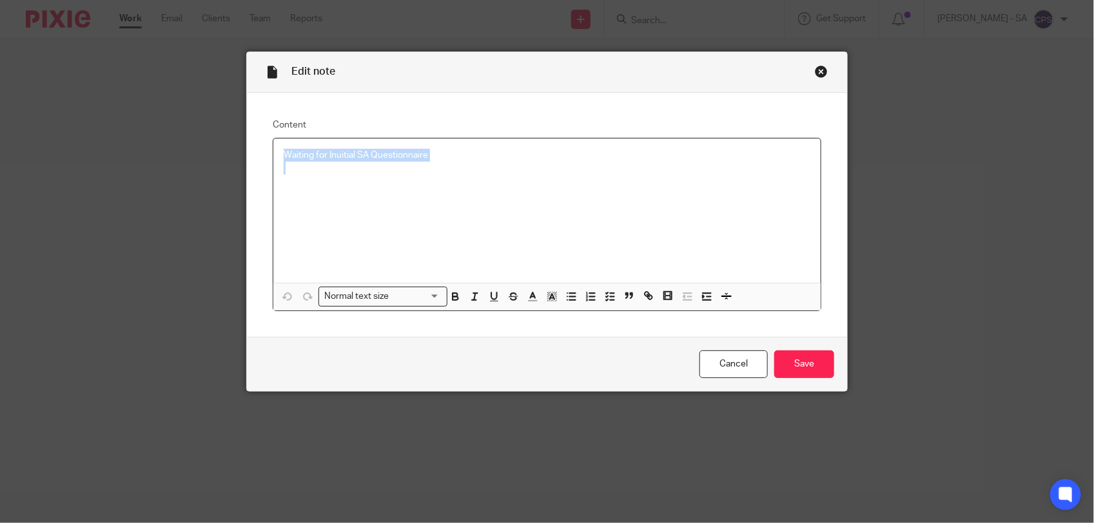
drag, startPoint x: 274, startPoint y: 153, endPoint x: 504, endPoint y: 169, distance: 230.7
click at [504, 169] on div "Waiting for Inuitial SA Questionnaire" at bounding box center [546, 211] width 547 height 144
click at [604, 295] on icon "button" at bounding box center [610, 297] width 12 height 12
click at [284, 158] on span at bounding box center [290, 155] width 13 height 13
click at [303, 179] on p at bounding box center [556, 174] width 507 height 13
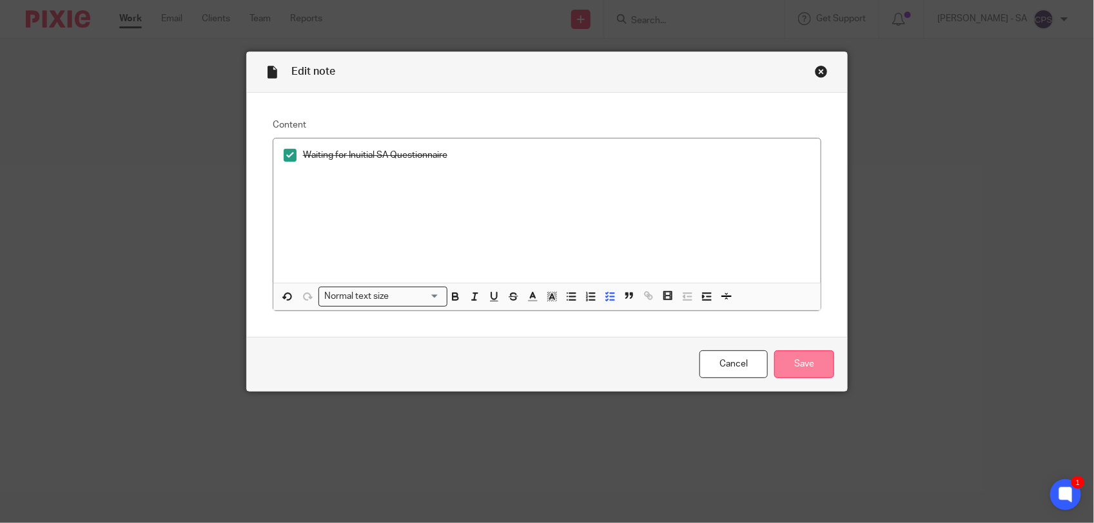
click at [779, 361] on input "Save" at bounding box center [804, 365] width 60 height 28
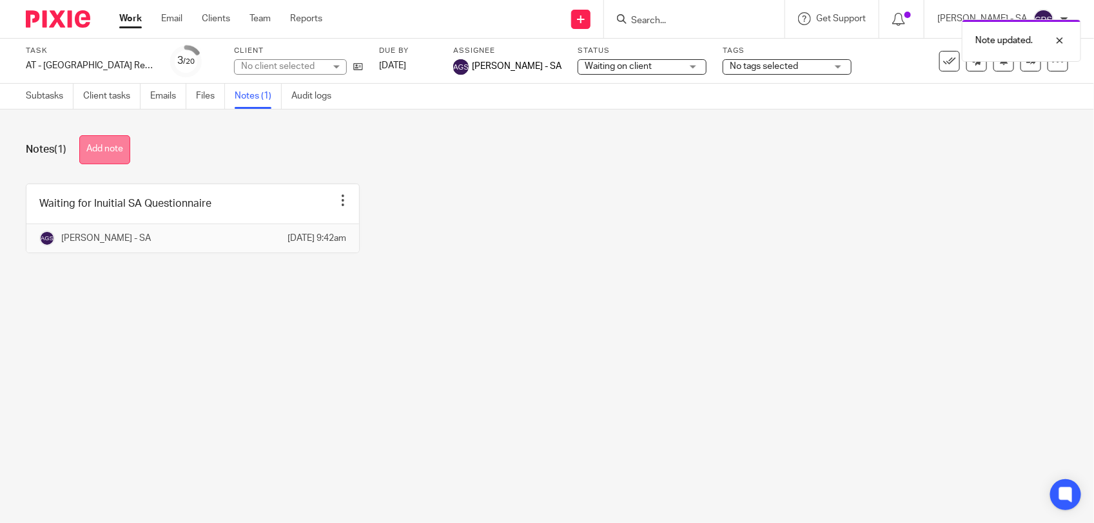
click at [100, 145] on button "Add note" at bounding box center [104, 149] width 51 height 29
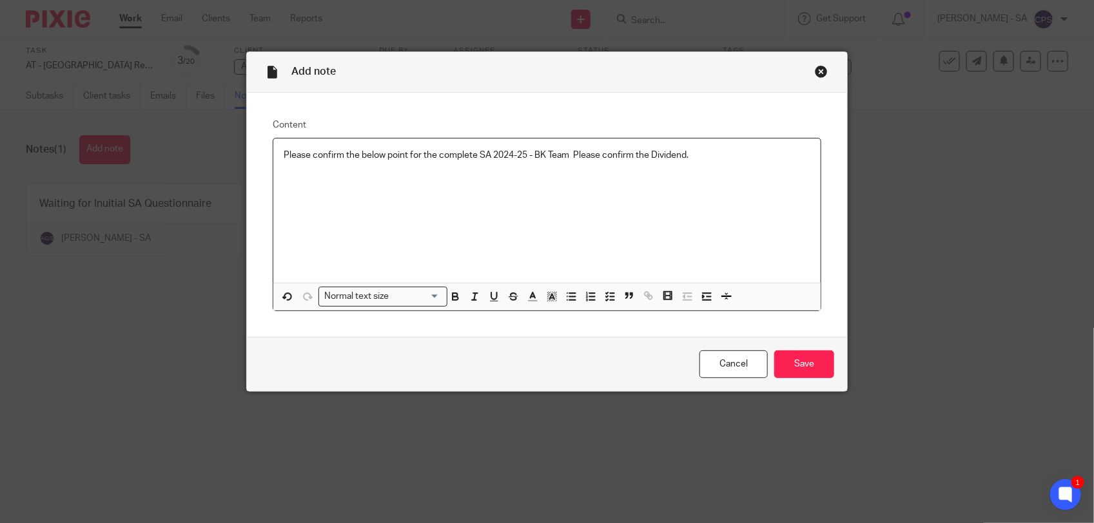
click at [571, 155] on p "Please confirm the below point for the complete SA 2024-25 - BK Team Please con…" at bounding box center [547, 155] width 527 height 13
click at [604, 297] on icon "button" at bounding box center [610, 297] width 12 height 12
click at [815, 364] on input "Save" at bounding box center [804, 365] width 60 height 28
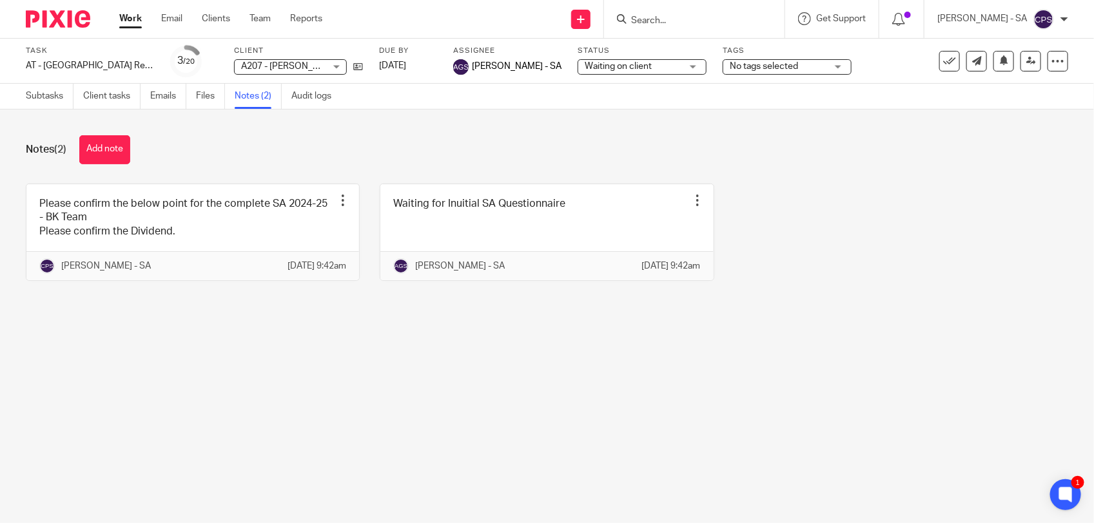
click at [610, 63] on span "Waiting on client" at bounding box center [618, 66] width 67 height 9
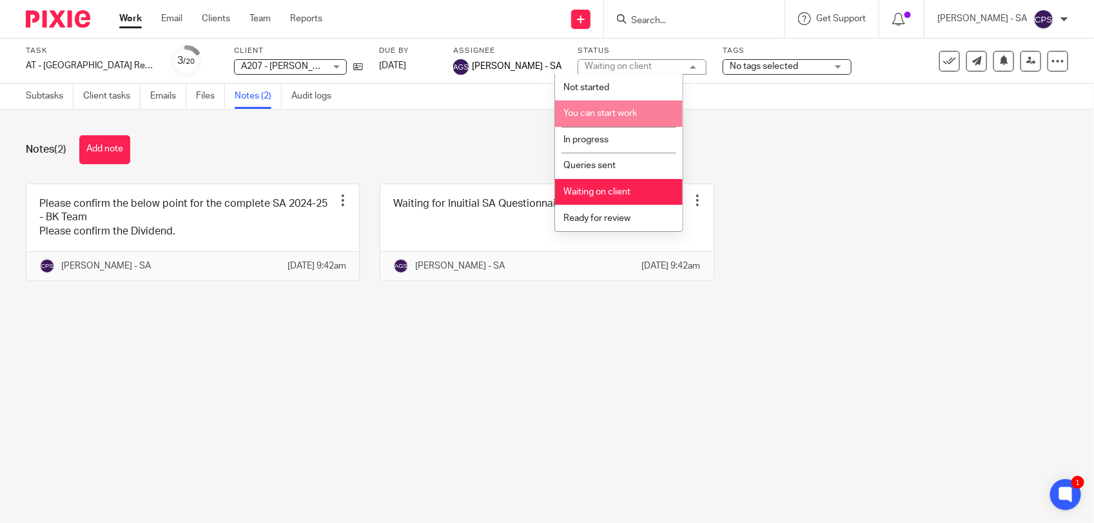
click at [618, 112] on span "You can start work" at bounding box center [599, 113] width 73 height 9
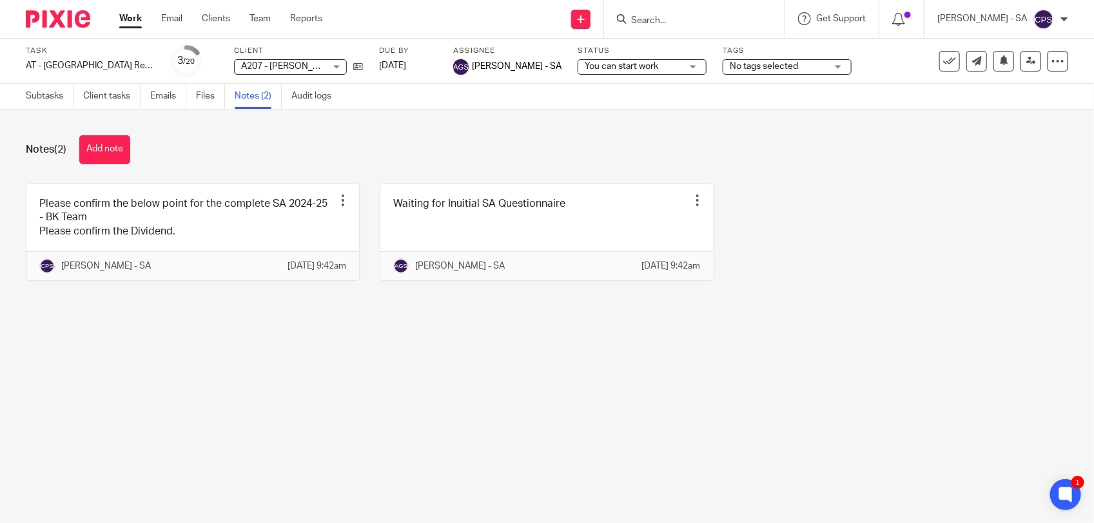
click at [488, 133] on div "Notes (2) Add note Please confirm the below point for the complete SA 2024-25 -…" at bounding box center [547, 218] width 1094 height 217
click at [32, 101] on link "Subtasks" at bounding box center [50, 96] width 48 height 25
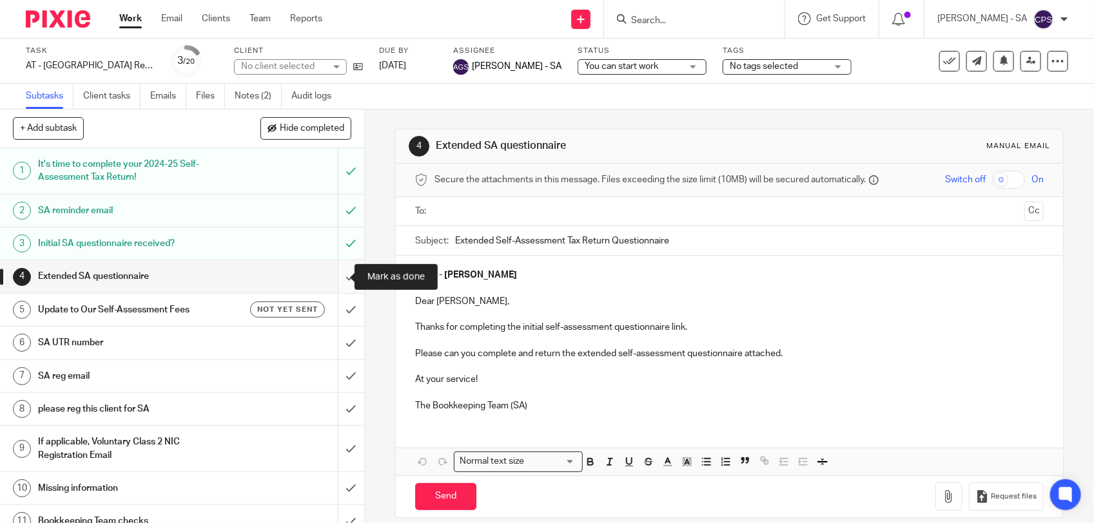
click at [333, 275] on input "submit" at bounding box center [182, 276] width 364 height 32
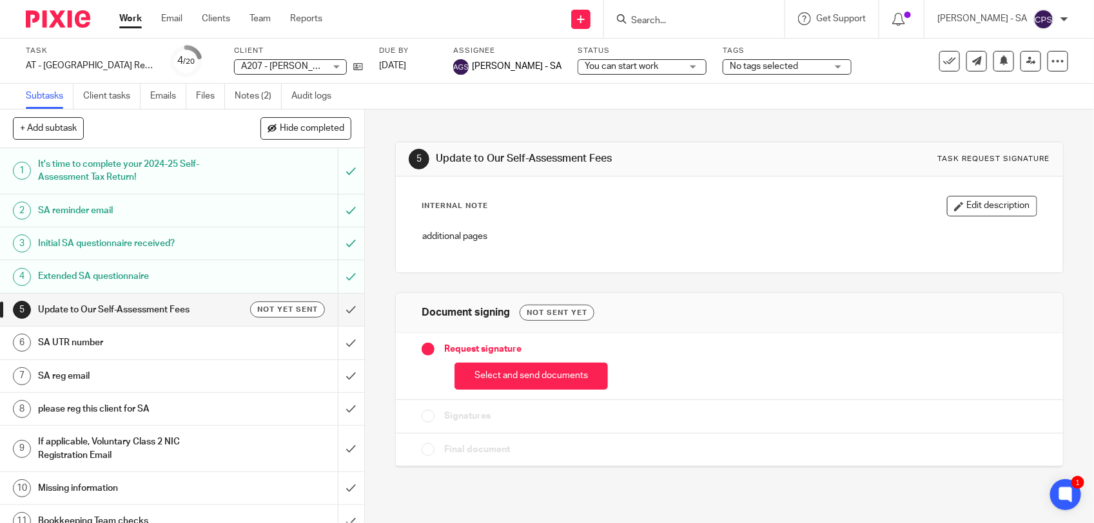
click at [678, 18] on input "Search" at bounding box center [688, 21] width 116 height 12
paste input "Omololami"
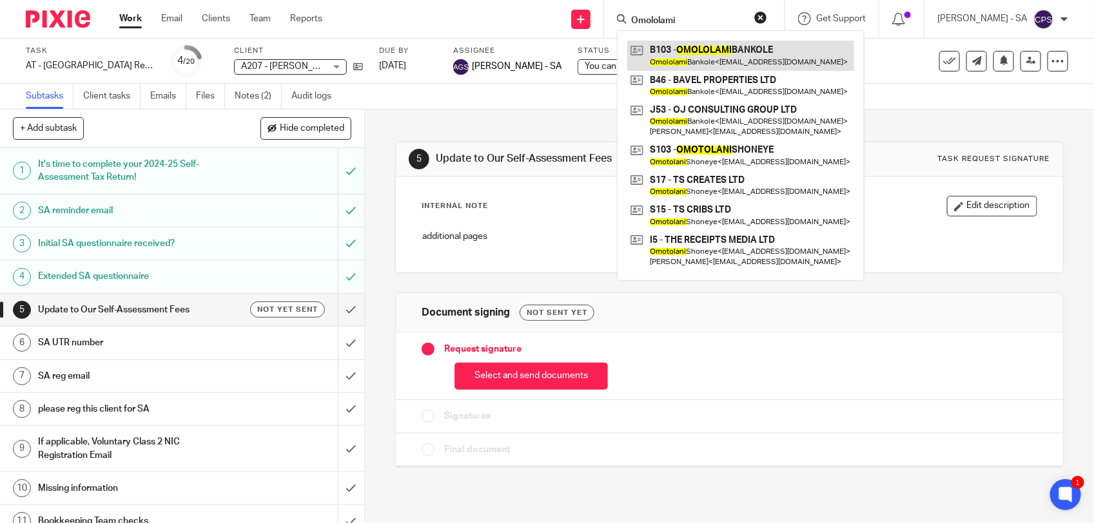
type input "Omololami"
click at [694, 45] on link at bounding box center [740, 56] width 227 height 30
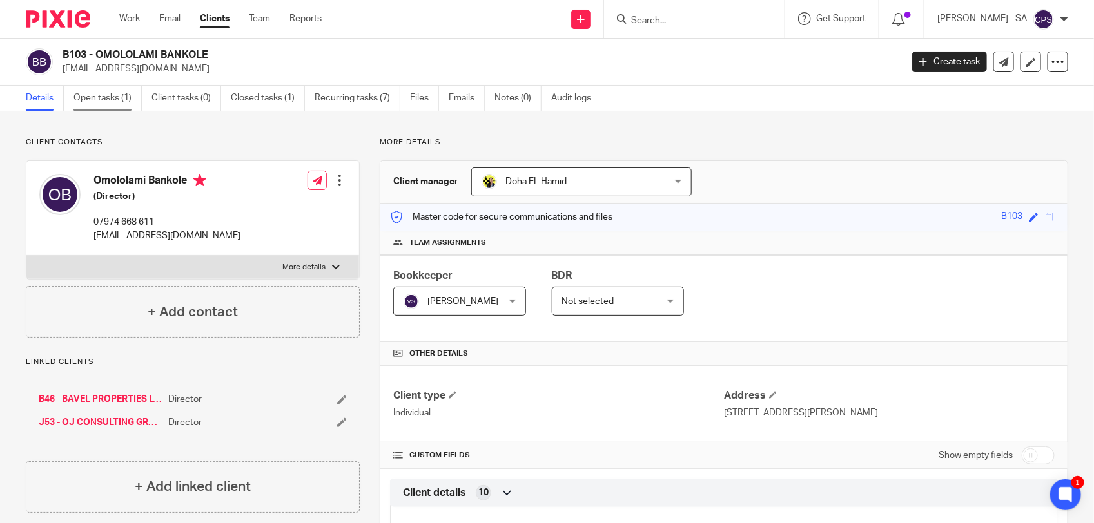
click at [105, 97] on link "Open tasks (1)" at bounding box center [107, 98] width 68 height 25
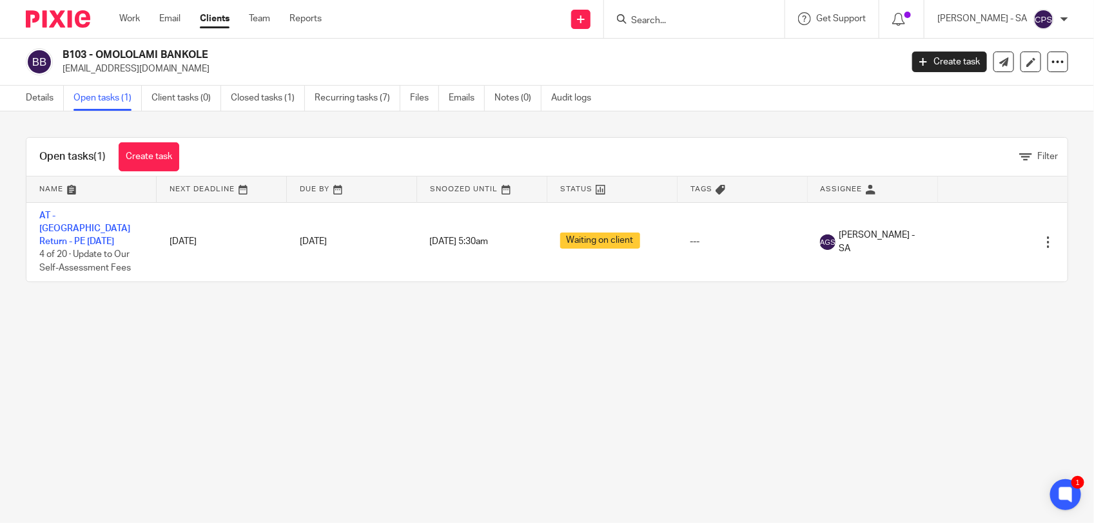
drag, startPoint x: 61, startPoint y: 52, endPoint x: 233, endPoint y: 55, distance: 172.2
click at [233, 55] on div "B103 - OMOLOLAMI BANKOLE bavelpropertiesuk@gmail.com" at bounding box center [459, 61] width 867 height 27
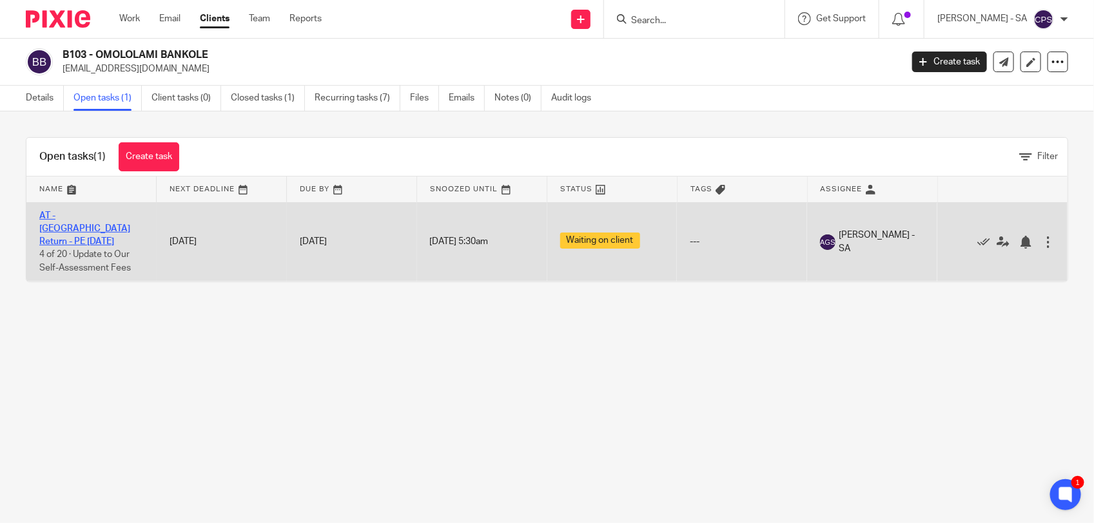
click at [85, 217] on link "AT - [GEOGRAPHIC_DATA] Return - PE [DATE]" at bounding box center [84, 228] width 91 height 35
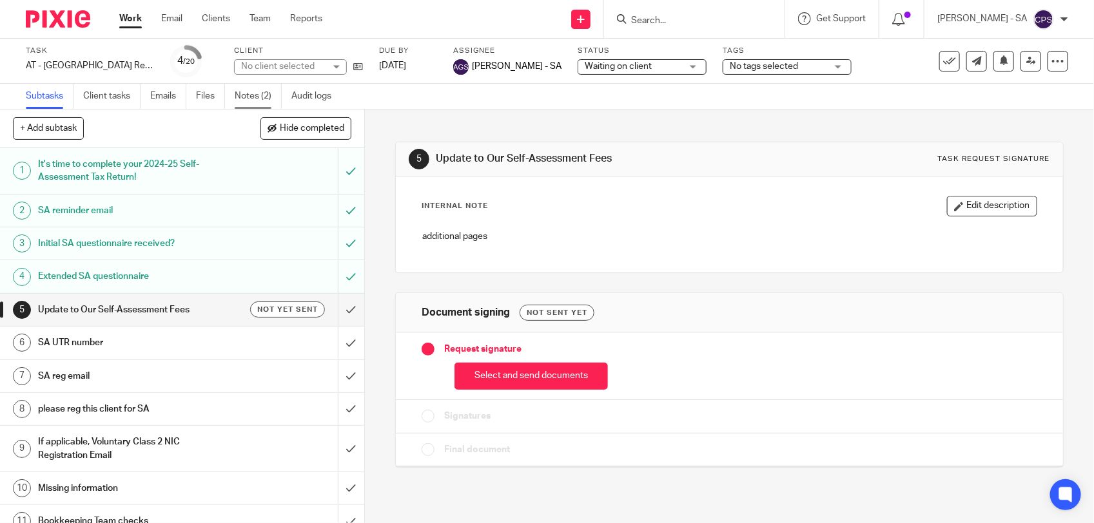
click at [259, 100] on link "Notes (2)" at bounding box center [258, 96] width 47 height 25
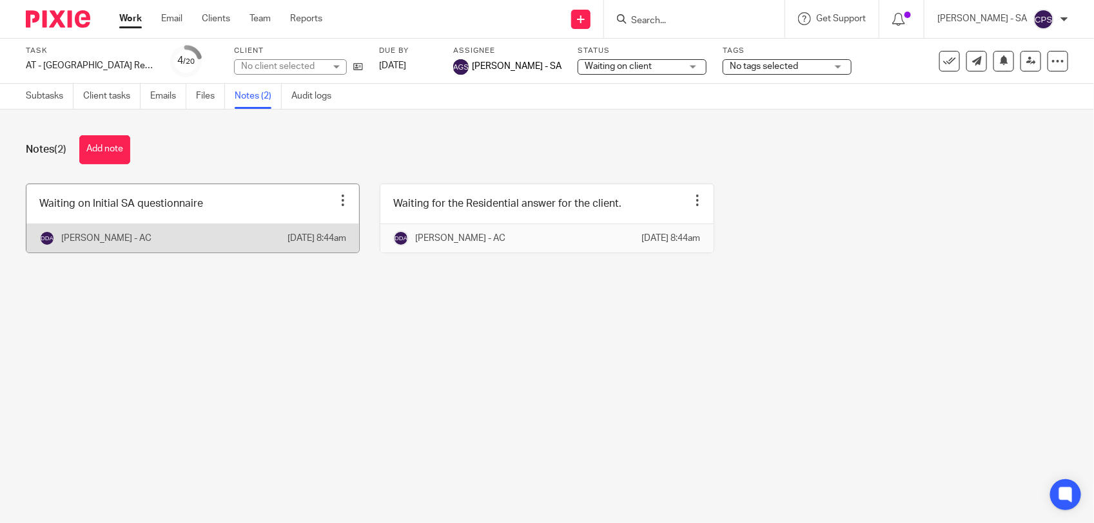
click at [240, 218] on link at bounding box center [192, 218] width 333 height 68
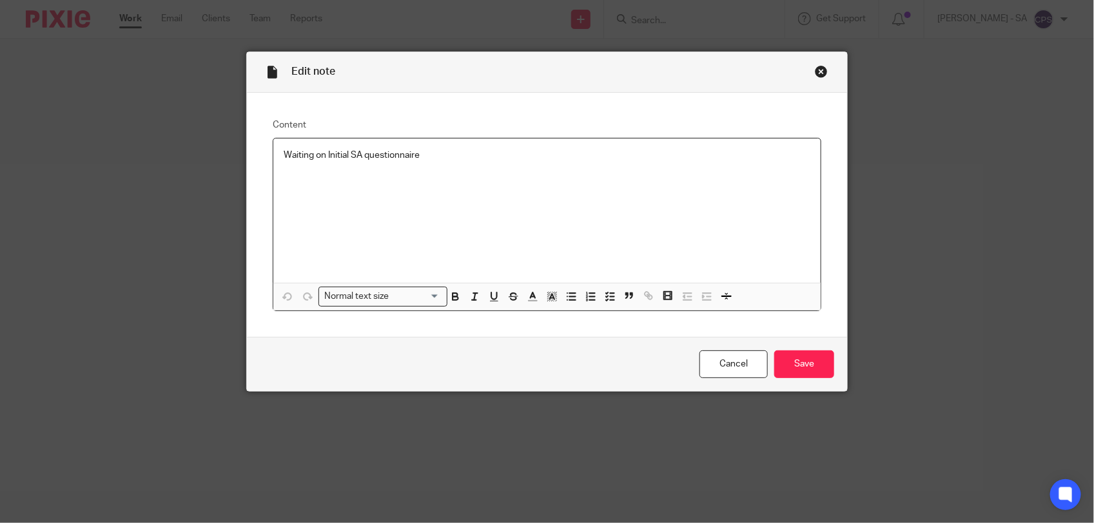
click at [817, 73] on div "Close this dialog window" at bounding box center [821, 71] width 13 height 13
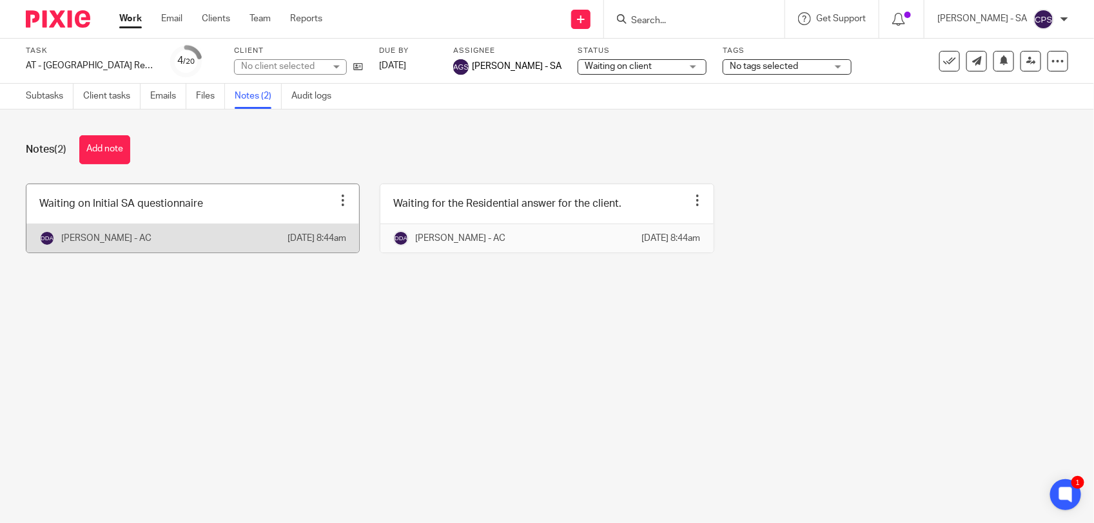
click at [223, 220] on link at bounding box center [192, 218] width 333 height 68
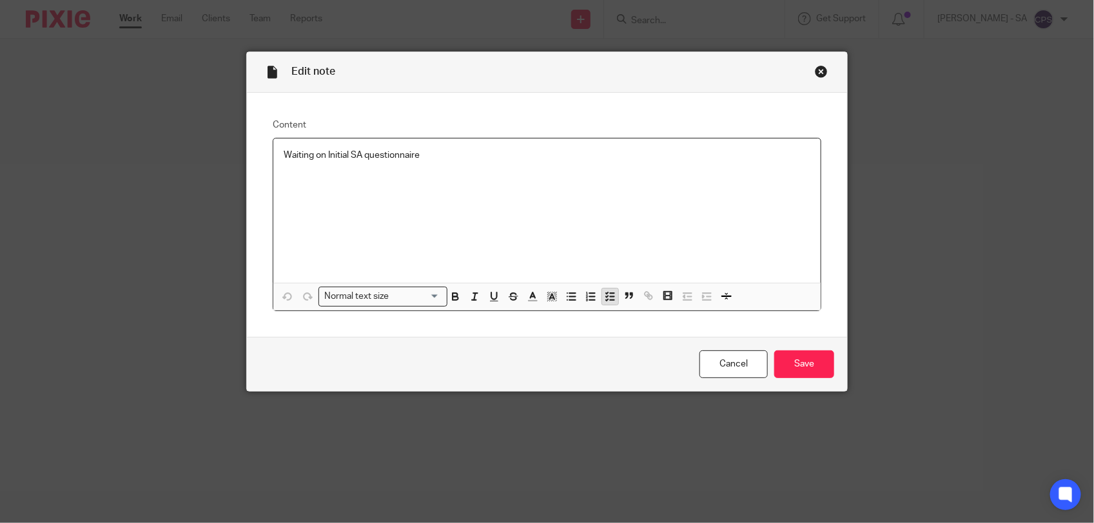
click at [606, 300] on polyline "button" at bounding box center [607, 300] width 2 height 1
drag, startPoint x: 278, startPoint y: 157, endPoint x: 514, endPoint y: 171, distance: 236.4
click at [514, 171] on div "Waiting on Initial SA questionnaire" at bounding box center [546, 211] width 547 height 144
click at [606, 296] on polyline "button" at bounding box center [607, 296] width 2 height 1
click at [303, 172] on p at bounding box center [556, 181] width 507 height 26
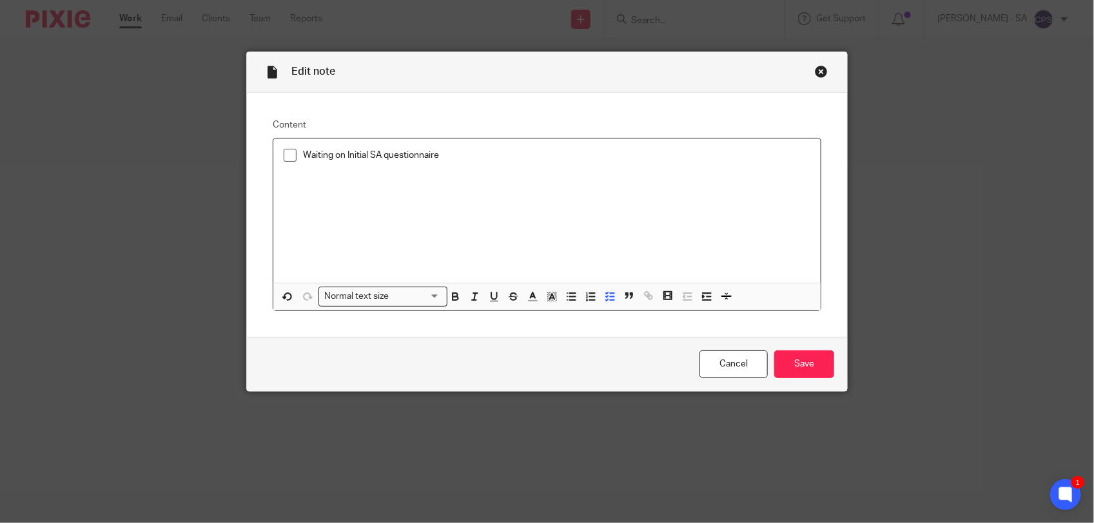
click at [284, 159] on span at bounding box center [290, 155] width 13 height 13
click at [806, 369] on input "Save" at bounding box center [804, 365] width 60 height 28
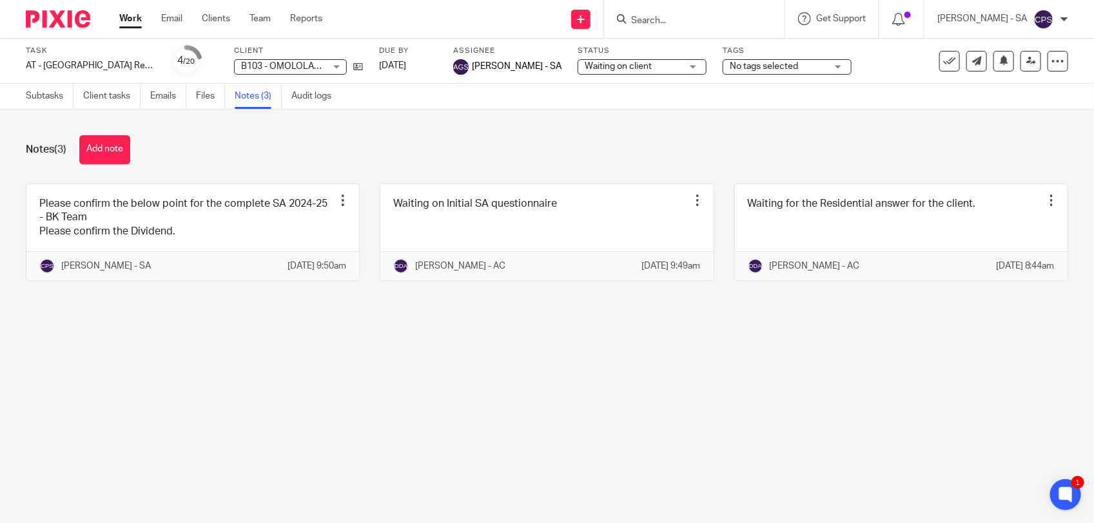
click at [330, 433] on main "Task AT - SA Return - PE 05-04-2025 Save AT - SA Return - PE 05-04-2025 4 /20 C…" at bounding box center [547, 261] width 1094 height 523
click at [258, 20] on link "Team" at bounding box center [259, 18] width 21 height 13
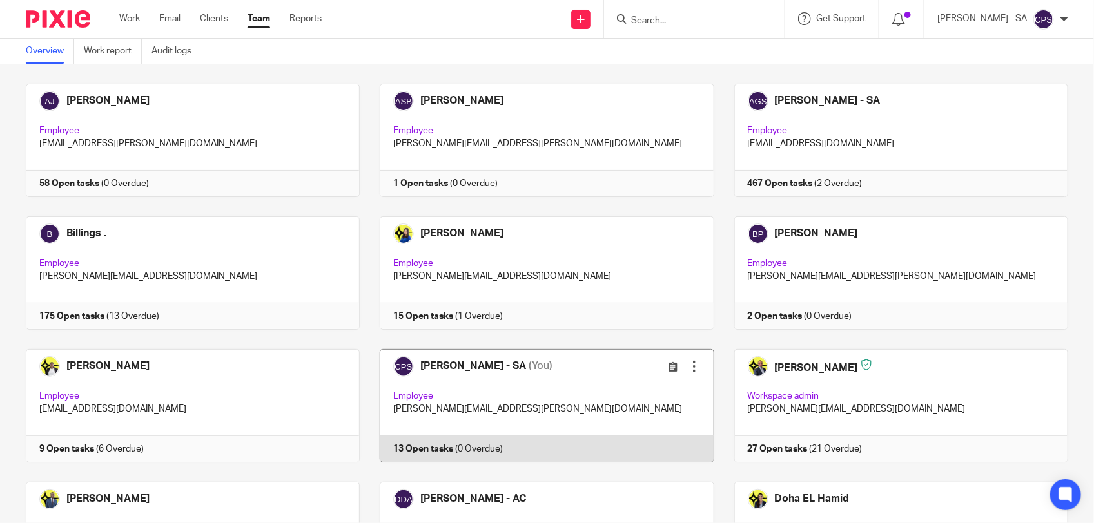
scroll to position [81, 0]
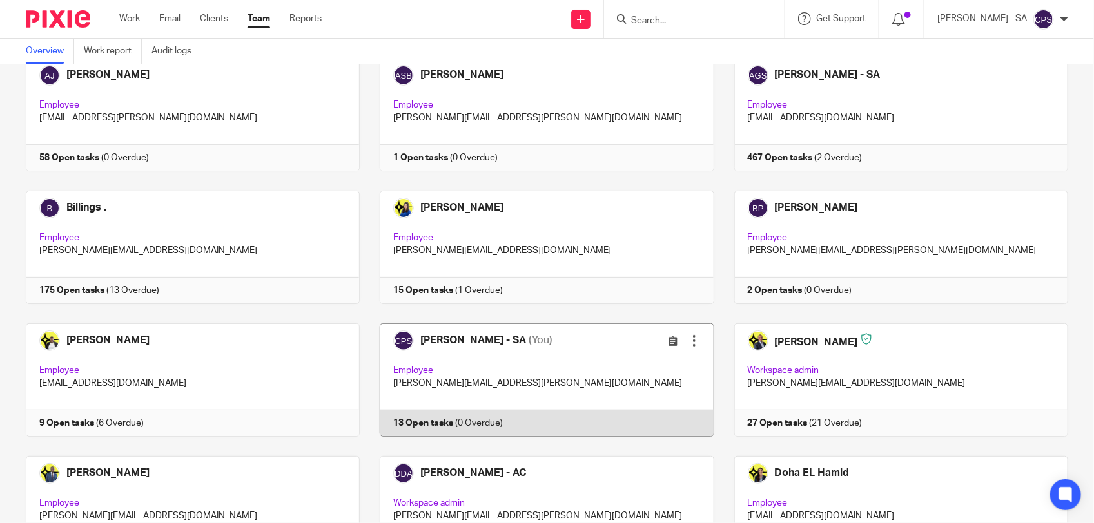
click at [542, 362] on link at bounding box center [537, 380] width 354 height 113
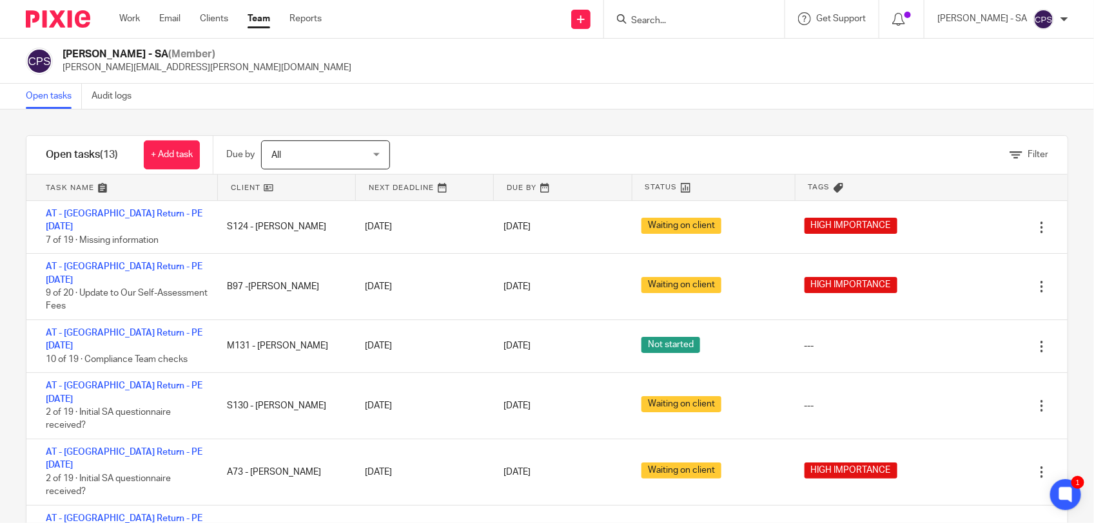
click at [692, 24] on input "Search" at bounding box center [688, 21] width 116 height 12
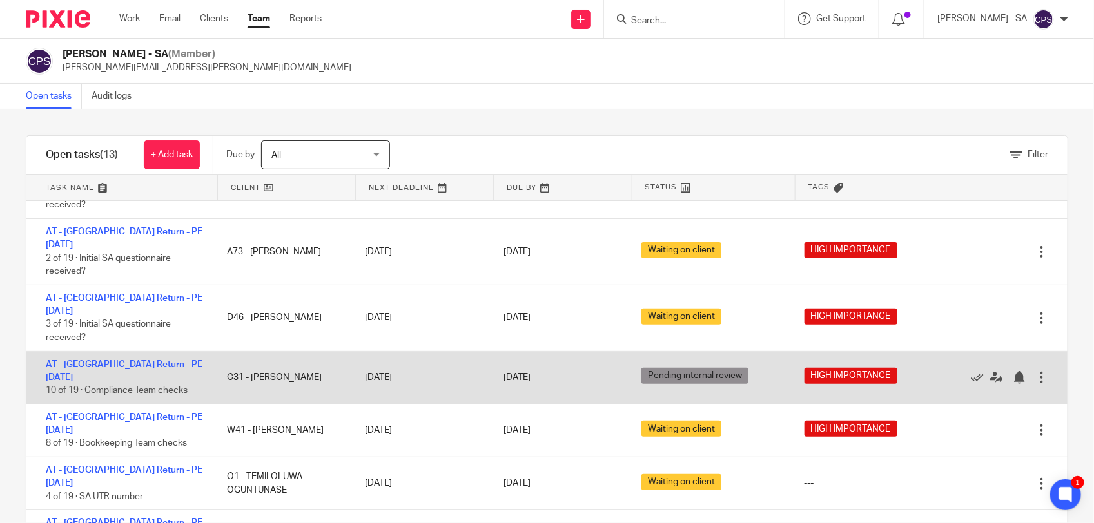
scroll to position [242, 0]
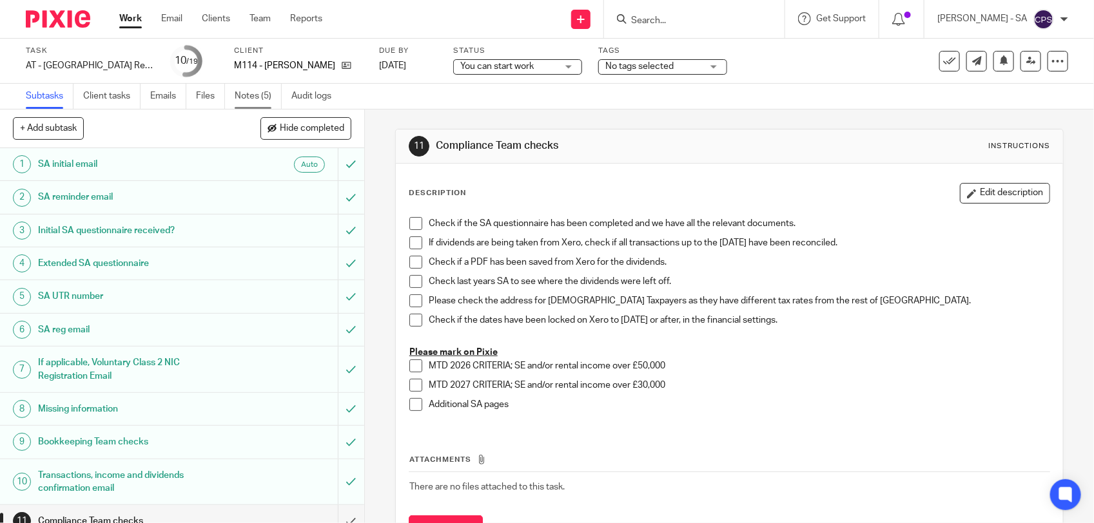
drag, startPoint x: 0, startPoint y: 0, endPoint x: 266, endPoint y: 92, distance: 281.1
click at [266, 92] on link "Notes (5)" at bounding box center [258, 96] width 47 height 25
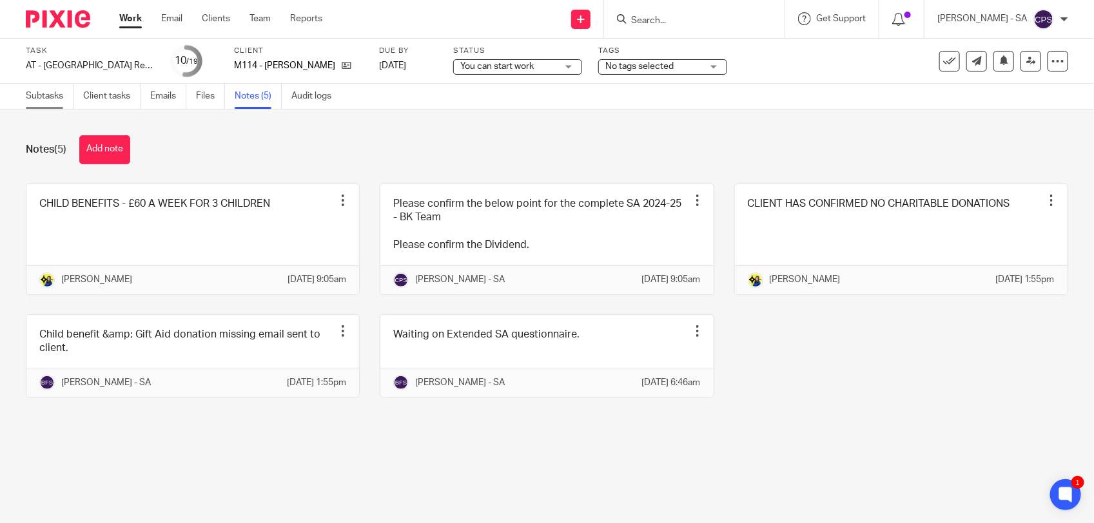
click at [41, 98] on link "Subtasks" at bounding box center [50, 96] width 48 height 25
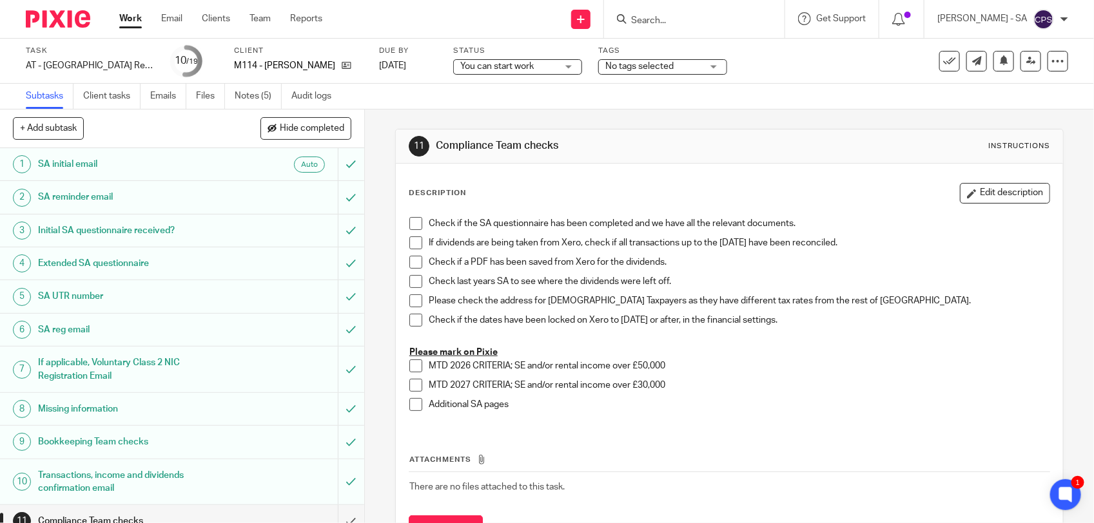
click at [266, 26] on div "Work Email Clients Team Reports Work Email Clients Team Reports Settings" at bounding box center [223, 19] width 235 height 38
click at [266, 24] on link "Team" at bounding box center [259, 18] width 21 height 13
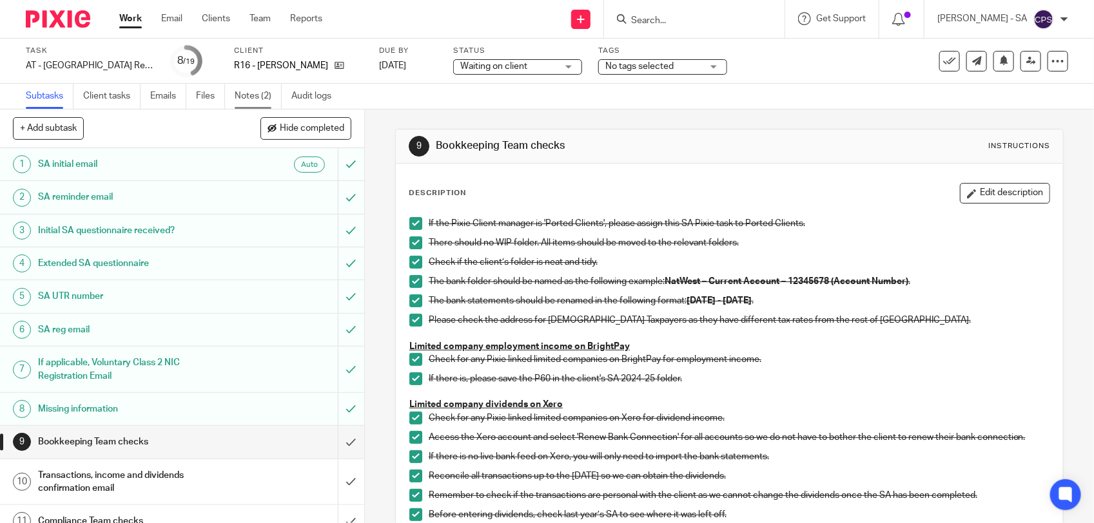
click at [244, 94] on link "Notes (2)" at bounding box center [258, 96] width 47 height 25
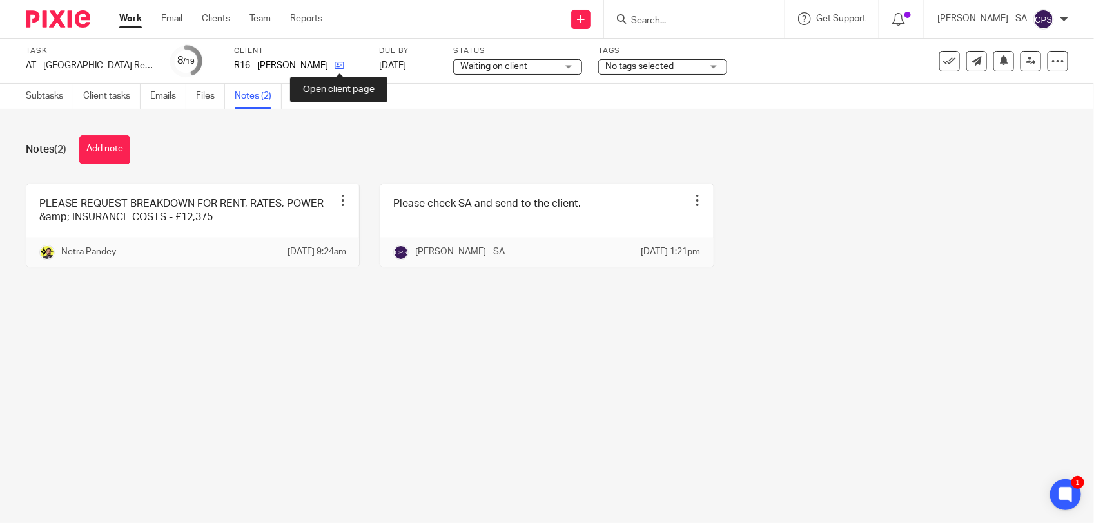
click at [339, 63] on icon at bounding box center [340, 66] width 10 height 10
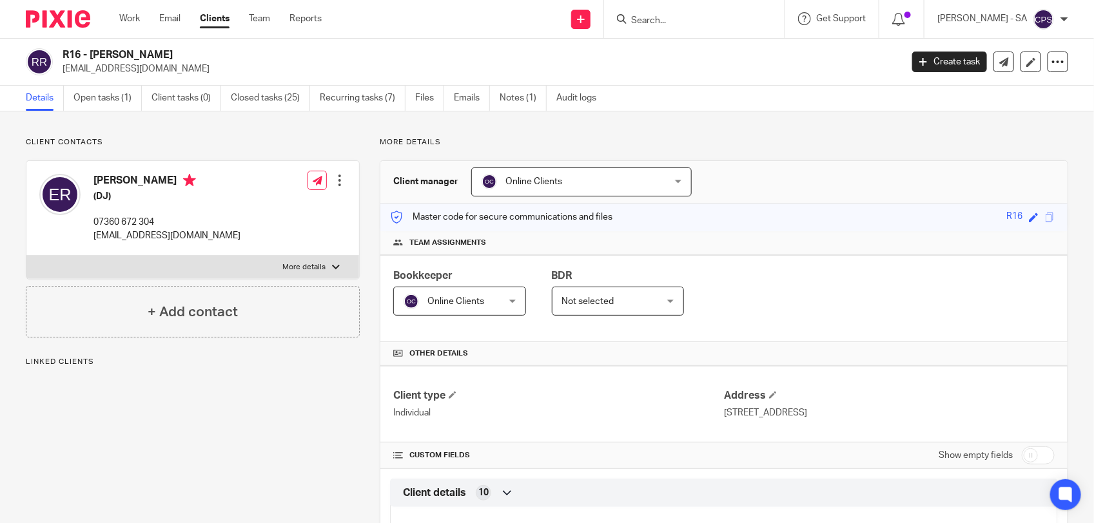
drag, startPoint x: 62, startPoint y: 68, endPoint x: 208, endPoint y: 79, distance: 146.7
click at [208, 79] on div "R16 - [PERSON_NAME] [EMAIL_ADDRESS][DOMAIN_NAME] Create task Update from Compan…" at bounding box center [547, 62] width 1094 height 47
copy p "[EMAIL_ADDRESS][DOMAIN_NAME]"
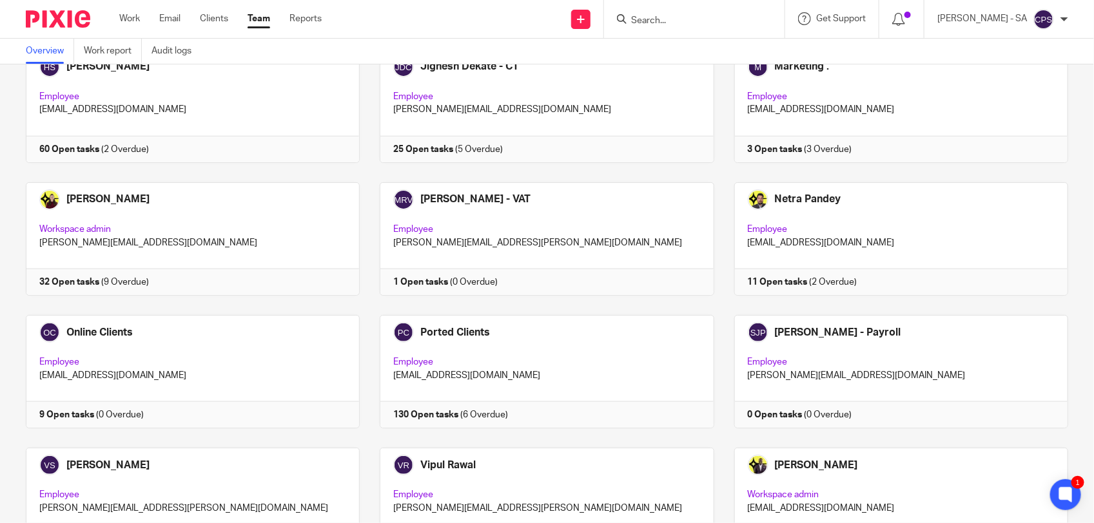
scroll to position [645, 0]
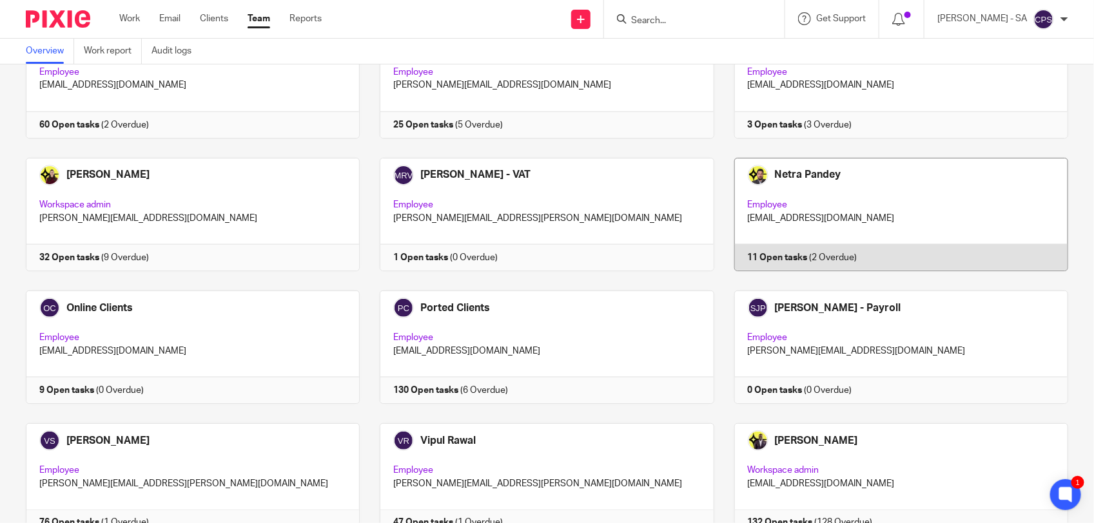
click at [910, 215] on link at bounding box center [891, 214] width 354 height 113
